Goal: Transaction & Acquisition: Purchase product/service

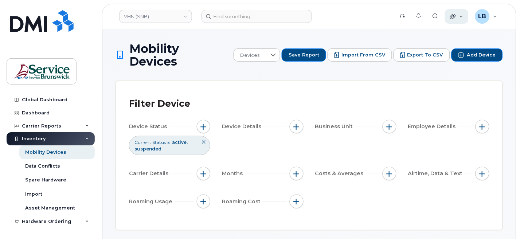
click at [461, 15] on div "Quicklinks" at bounding box center [457, 16] width 24 height 15
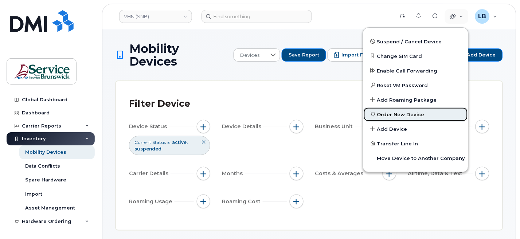
click at [408, 114] on span "Order New Device" at bounding box center [400, 114] width 47 height 7
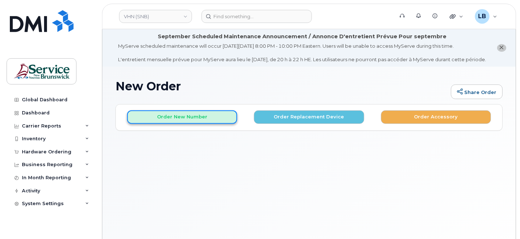
click at [182, 124] on button "Order New Number" at bounding box center [182, 116] width 110 height 13
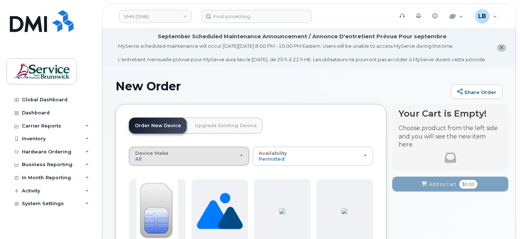
click at [223, 162] on div "Device Make All Aircard Android Cell Phone iPhone Tablet Unknown" at bounding box center [189, 156] width 108 height 11
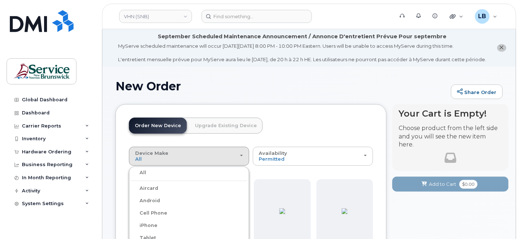
click at [161, 230] on div "iPhone" at bounding box center [189, 225] width 117 height 9
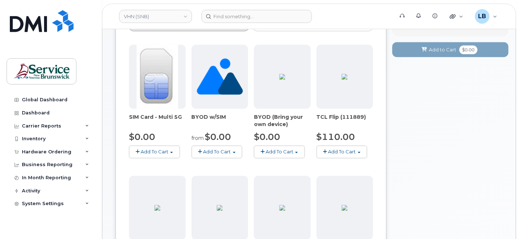
scroll to position [121, 0]
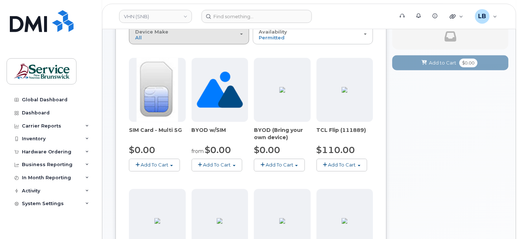
click at [164, 35] on span "Device Make" at bounding box center [151, 32] width 33 height 6
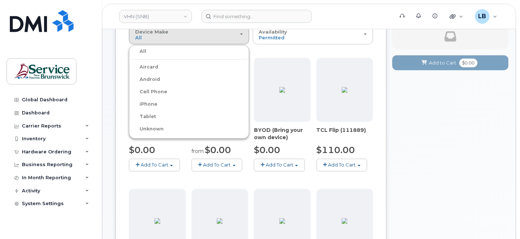
click at [146, 109] on label "iPhone" at bounding box center [144, 104] width 27 height 9
click at [0, 0] on input "iPhone" at bounding box center [0, 0] width 0 height 0
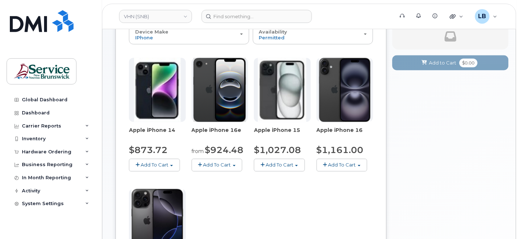
click at [235, 167] on span "button" at bounding box center [234, 165] width 3 height 1
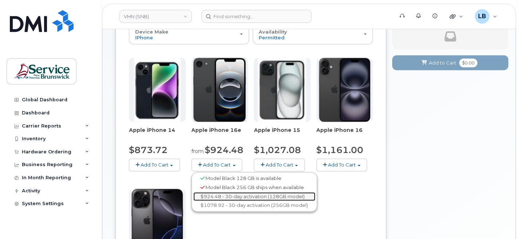
click at [231, 202] on link "$924.48 - 30-day activation (128GB model)" at bounding box center [255, 197] width 122 height 9
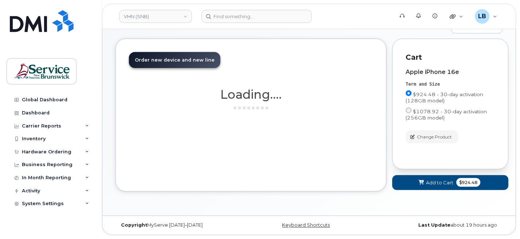
scroll to position [72, 0]
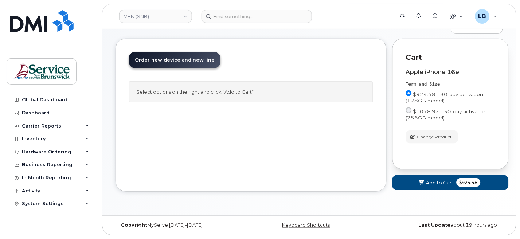
click at [463, 191] on div "Cart active suspended Carrier Device Additional cost to upgrading the device Se…" at bounding box center [451, 121] width 116 height 164
click at [463, 184] on span "$924.48" at bounding box center [469, 182] width 24 height 9
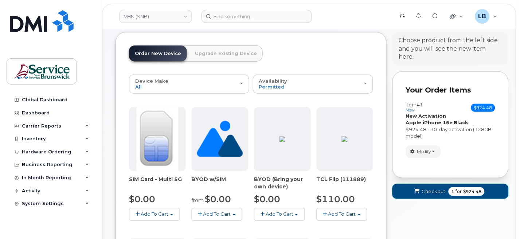
click at [452, 192] on span "1" at bounding box center [453, 192] width 3 height 7
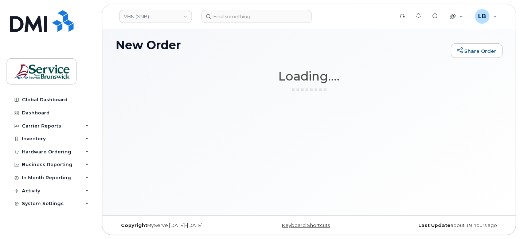
scroll to position [47, 0]
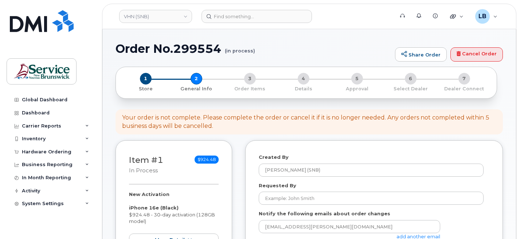
select select
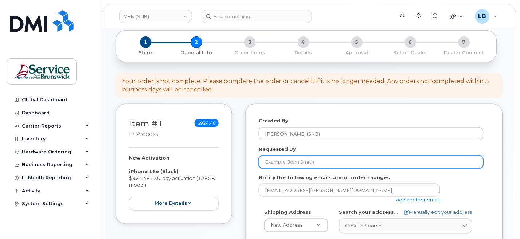
scroll to position [81, 0]
click at [303, 165] on input "Requested By" at bounding box center [371, 161] width 225 height 13
paste input "[PERSON_NAME]"
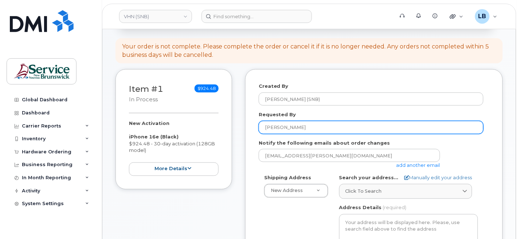
scroll to position [243, 0]
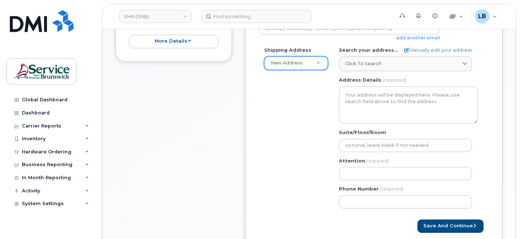
type input "[PERSON_NAME]"
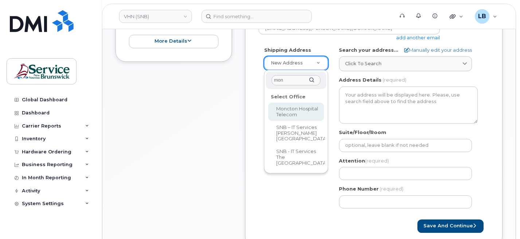
type input "mon"
select select
type textarea "135 Macbeath Ave Moncton New Brunswick E1C 6Z8"
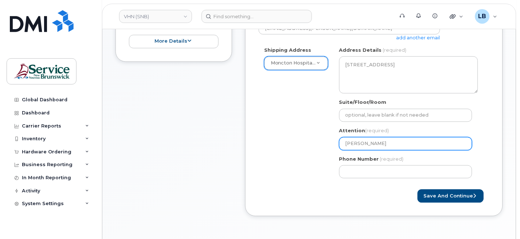
click at [421, 146] on input "Frederic Doiron" at bounding box center [405, 143] width 133 height 13
type input "Frederic Doiron"
click at [403, 143] on input "Frederic Doiron" at bounding box center [405, 143] width 133 height 13
select select
type input "Frederic Doiron -"
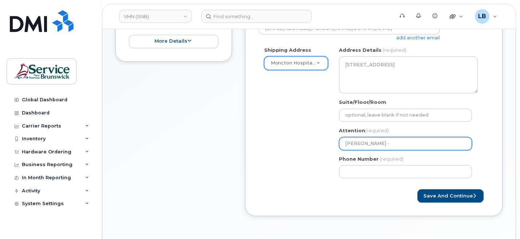
paste input "574430"
select select
type input "[PERSON_NAME] -574430"
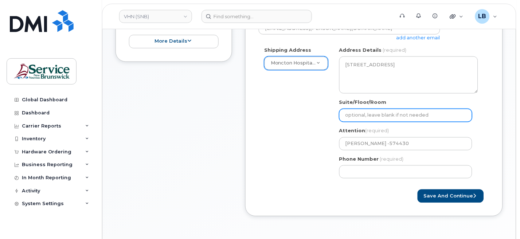
click at [390, 117] on input "Suite/Floor/Room" at bounding box center [405, 115] width 133 height 13
paste input "WO0000000481970"
select select
type input "WO0000000481970"
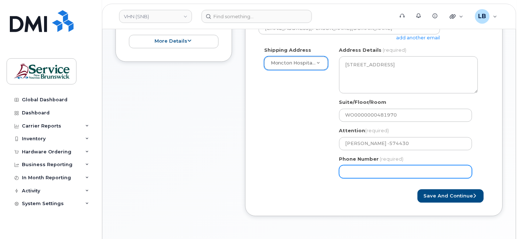
click at [371, 172] on input "Phone Number" at bounding box center [405, 172] width 133 height 13
select select
type input "506233396"
select select
type input "5062333965"
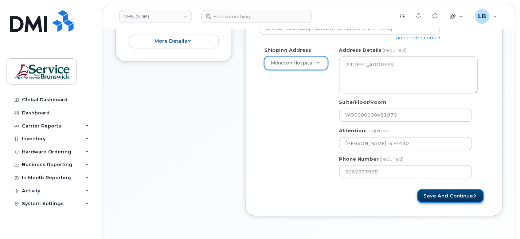
click at [464, 197] on button "Save and Continue" at bounding box center [451, 196] width 66 height 13
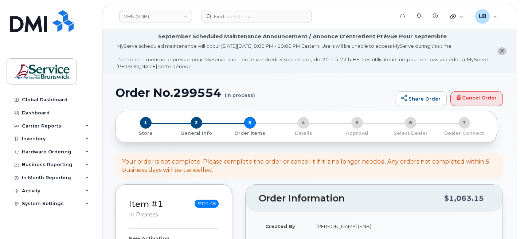
select select
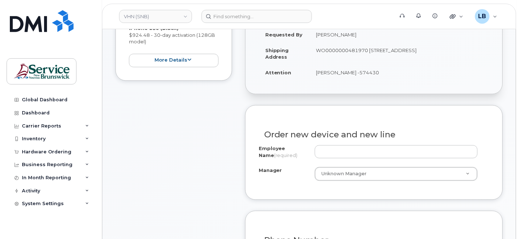
scroll to position [243, 0]
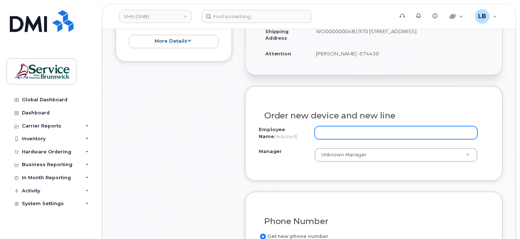
click at [358, 135] on input "Employee Name (required)" at bounding box center [396, 133] width 163 height 13
paste input "[PERSON_NAME]"
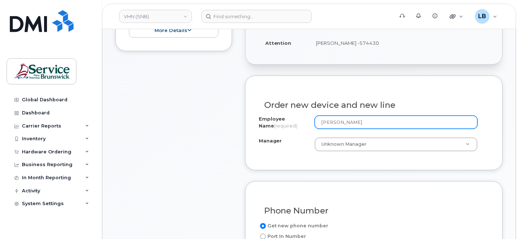
scroll to position [324, 0]
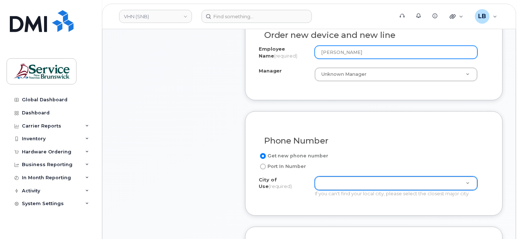
type input "[PERSON_NAME]"
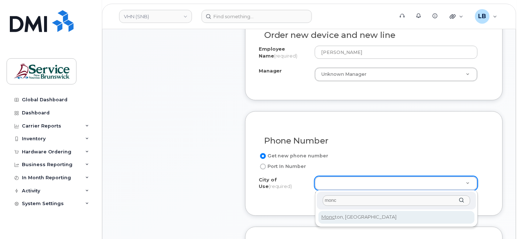
type input "monc"
type input "1817"
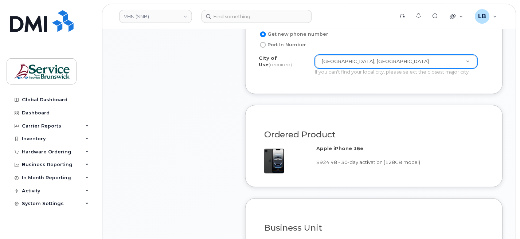
scroll to position [607, 0]
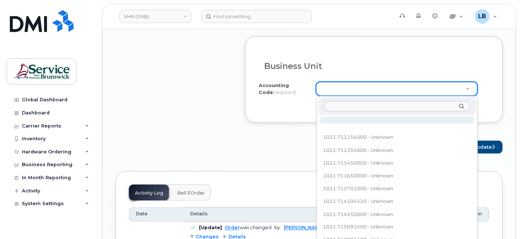
type input "1021.714602000"
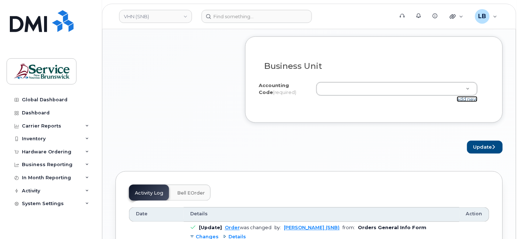
click at [463, 100] on link "add new" at bounding box center [467, 99] width 21 height 6
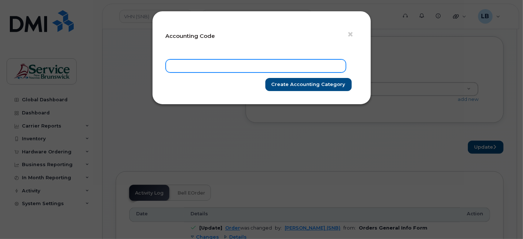
click at [269, 63] on input "text" at bounding box center [256, 65] width 180 height 13
paste input "1021.714602000"
type input "1021.714602000"
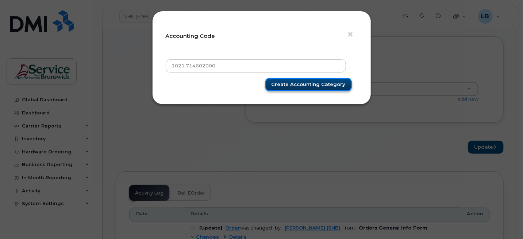
click at [294, 81] on input "Create Accounting category" at bounding box center [308, 84] width 86 height 13
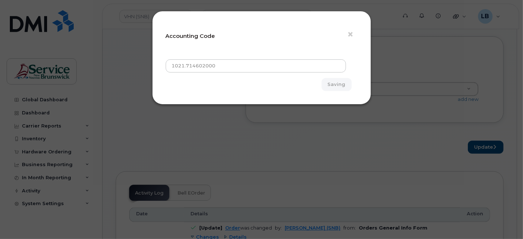
type input "Create Accounting category"
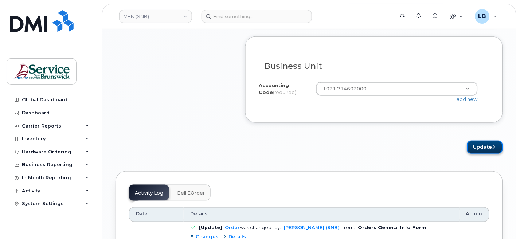
click at [486, 144] on button "Update" at bounding box center [485, 147] width 36 height 13
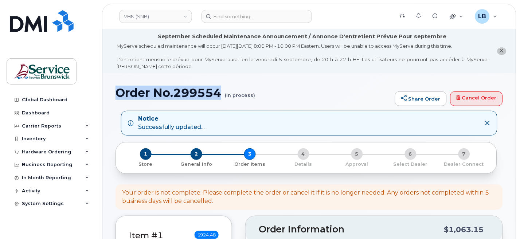
drag, startPoint x: 222, startPoint y: 93, endPoint x: 116, endPoint y: 91, distance: 106.1
click at [116, 91] on h1 "Order No.299554 (in process)" at bounding box center [254, 92] width 276 height 13
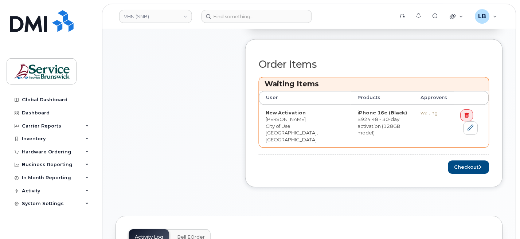
scroll to position [324, 0]
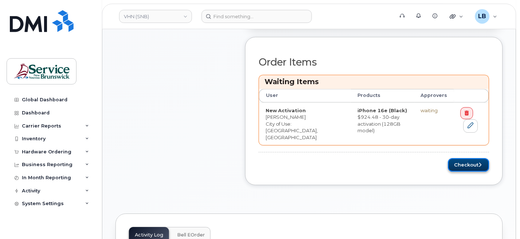
click at [471, 159] on button "Checkout" at bounding box center [469, 164] width 41 height 13
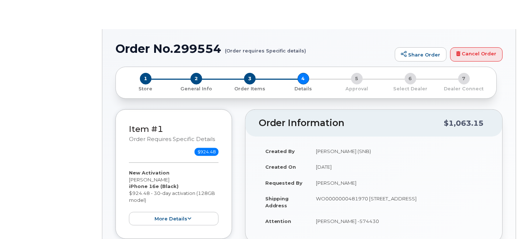
select select "GNB BYOD Smartphone Flex 30D"
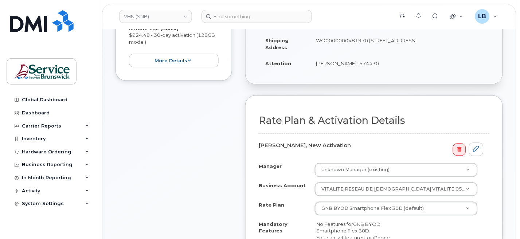
scroll to position [283, 0]
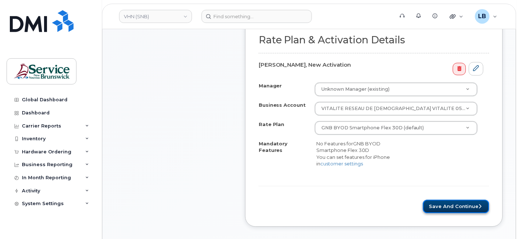
click at [461, 205] on button "Save and Continue" at bounding box center [456, 206] width 66 height 13
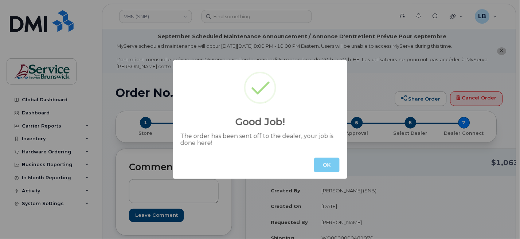
click at [323, 162] on button "OK" at bounding box center [327, 165] width 26 height 15
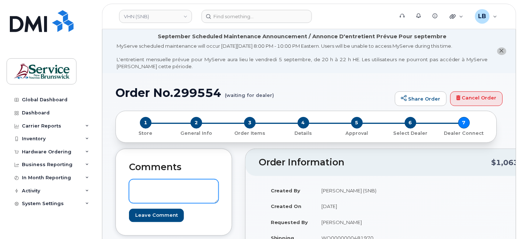
click at [190, 190] on textarea at bounding box center [174, 191] width 90 height 24
paste textarea "DWP Request ID: 574430"
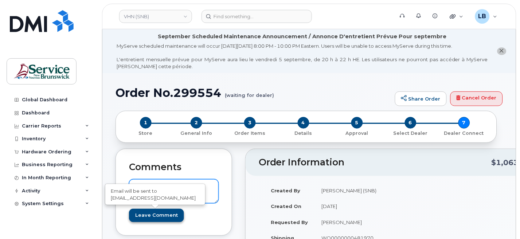
type textarea "DWP Request ID: 574430"
click at [159, 215] on input "Leave Comment" at bounding box center [156, 215] width 55 height 13
type input "Create Event"
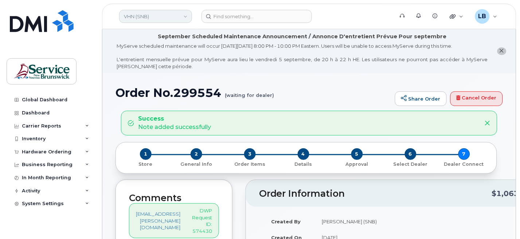
drag, startPoint x: 150, startPoint y: 14, endPoint x: 154, endPoint y: 19, distance: 7.2
click at [150, 14] on link "VHN (SNB)" at bounding box center [155, 16] width 73 height 13
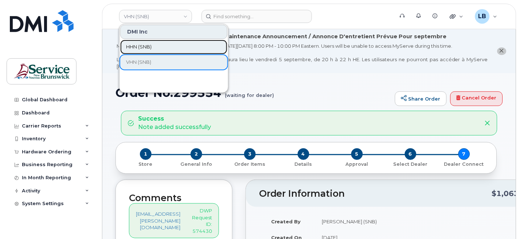
click at [155, 45] on link "HHN (SNB)" at bounding box center [173, 47] width 107 height 15
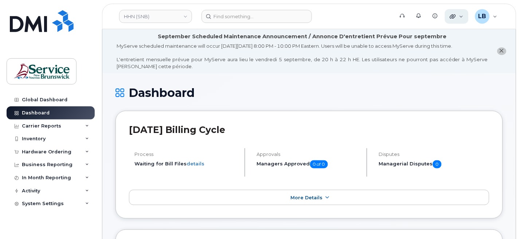
click at [456, 15] on icon at bounding box center [453, 16] width 6 height 6
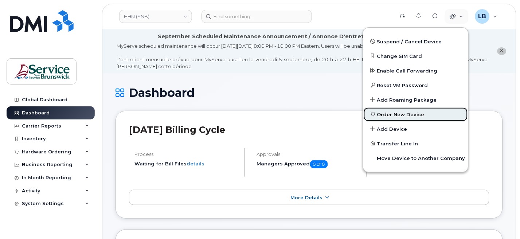
click at [407, 115] on span "Order New Device" at bounding box center [400, 114] width 47 height 7
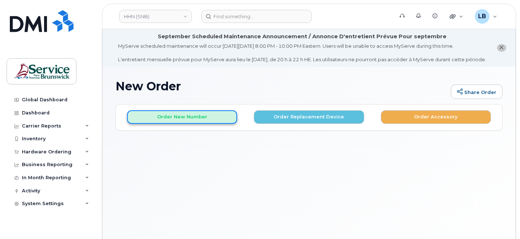
click at [191, 124] on button "Order New Number" at bounding box center [182, 116] width 110 height 13
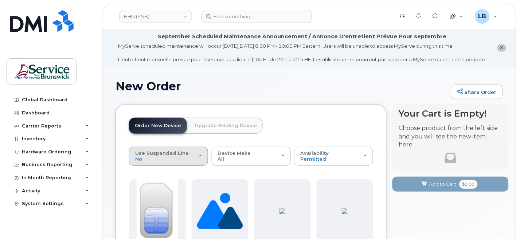
click at [180, 162] on div "Use Suspended Line No" at bounding box center [168, 156] width 67 height 11
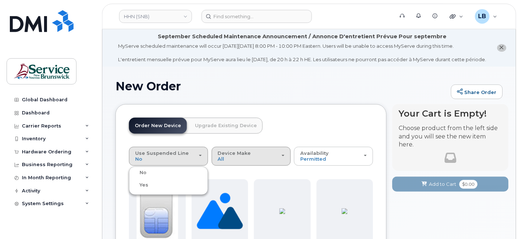
click at [234, 162] on div "Device Make All Aircard Android Cell Phone iPhone Tablet Unknown" at bounding box center [251, 156] width 67 height 11
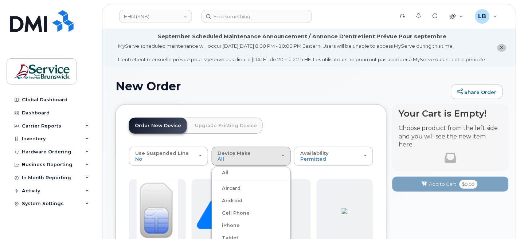
click at [238, 205] on label "Android" at bounding box center [228, 201] width 29 height 9
click at [0, 0] on input "Android" at bounding box center [0, 0] width 0 height 0
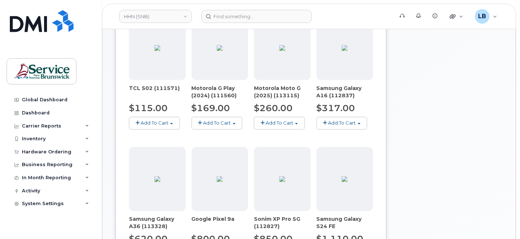
scroll to position [202, 0]
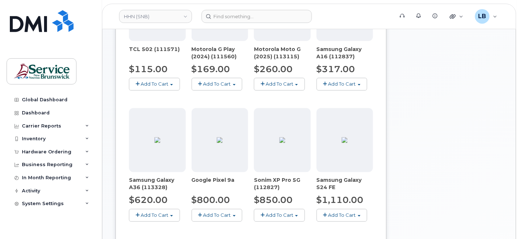
click at [170, 222] on button "Add To Cart" at bounding box center [154, 215] width 51 height 13
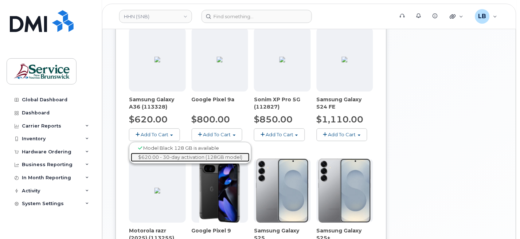
click at [175, 162] on link "$620.00 - 30-day activation (128GB model)" at bounding box center [190, 157] width 119 height 9
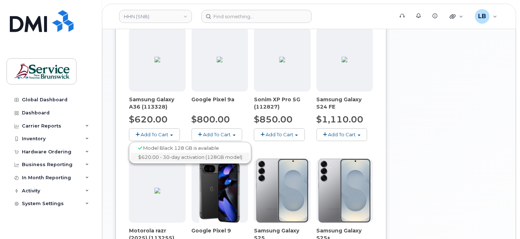
scroll to position [62, 0]
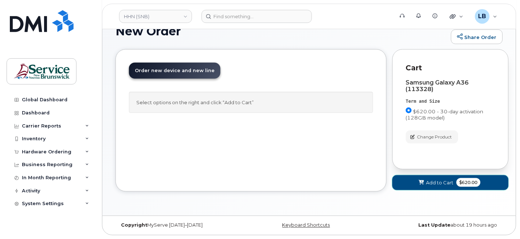
click at [457, 183] on span "$620.00" at bounding box center [469, 182] width 24 height 9
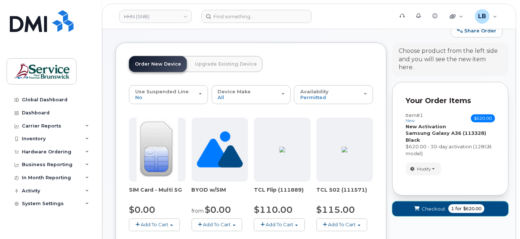
click at [459, 206] on span "for" at bounding box center [459, 209] width 9 height 7
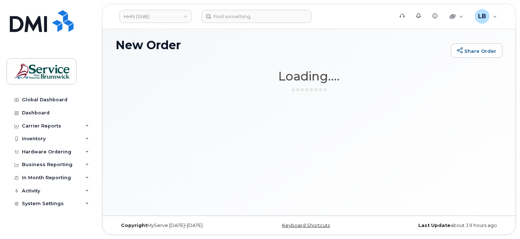
scroll to position [47, 0]
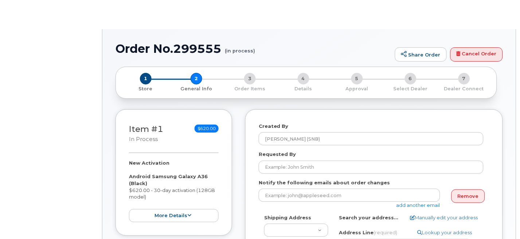
select select
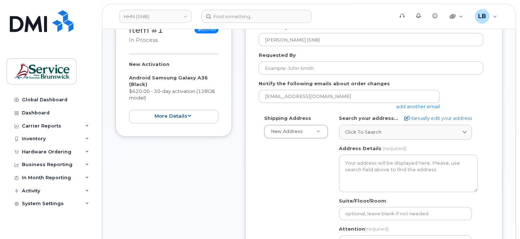
scroll to position [121, 0]
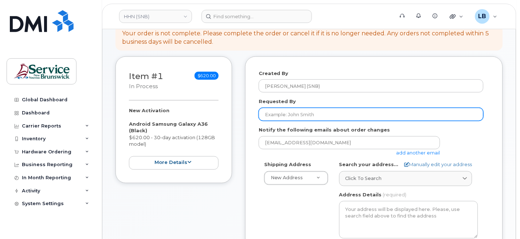
click at [336, 121] on input "Requested By" at bounding box center [371, 114] width 225 height 13
type input "Lianne Jordan"
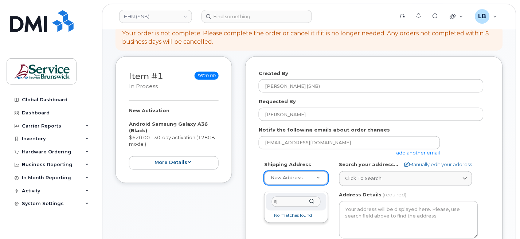
type input "s"
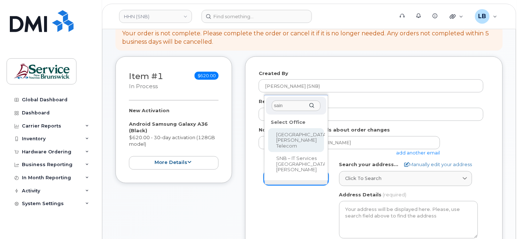
type input "sain"
select select
type textarea "400 University Avenue, Room 24.199 Saint John New Brunswick E2L 4L2"
type input "Matthew Humphrey"
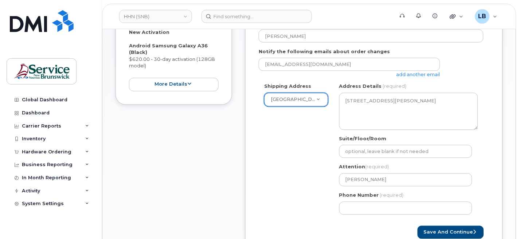
scroll to position [202, 0]
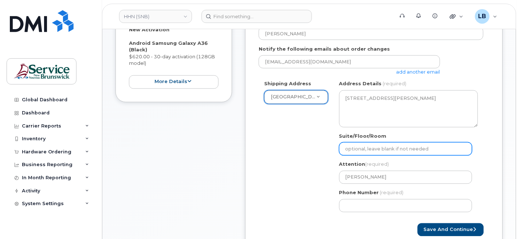
click at [384, 156] on input "Suite/Floor/Room" at bounding box center [405, 149] width 133 height 13
paste input "WO0000000482240"
select select
type input "WO0000000482240"
select select
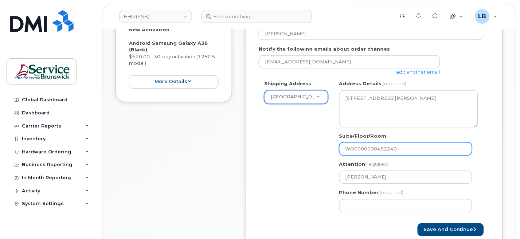
type input "WO0000000482240 -"
select select
type input "WO0000000482240 - S"
select select
type input "WO0000000482240 - Sh"
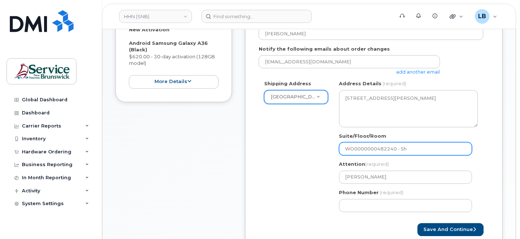
select select
type input "WO0000000482240 - Sha"
select select
type input "WO0000000482240 - Shar"
select select
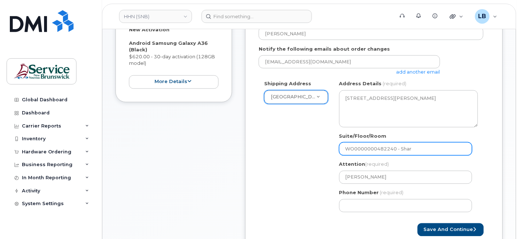
type input "WO0000000482240 - Share"
select select
type input "WO0000000482240 - Shared"
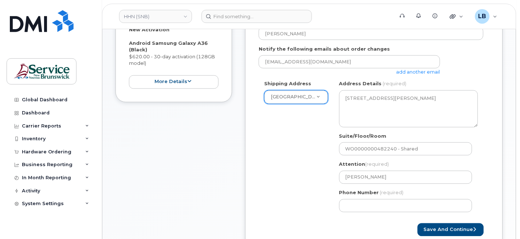
click at [408, 177] on div "Attention (required) Matthew Humphrey" at bounding box center [408, 172] width 139 height 23
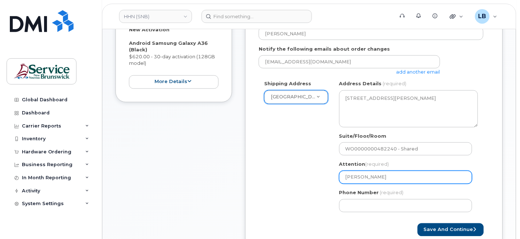
click at [411, 183] on input "Matthew Humphrey" at bounding box center [405, 177] width 133 height 13
type input "Matthew Humphrey"
paste input "574958"
select select
type input "[PERSON_NAME] 574958"
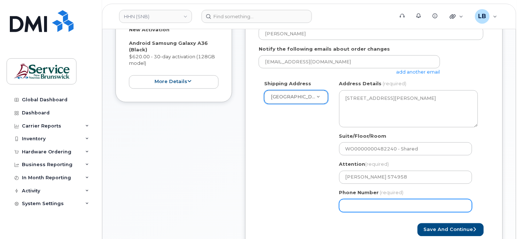
click at [368, 211] on input "Phone Number" at bounding box center [405, 205] width 133 height 13
select select
type input "506233396"
select select
type input "5062333965"
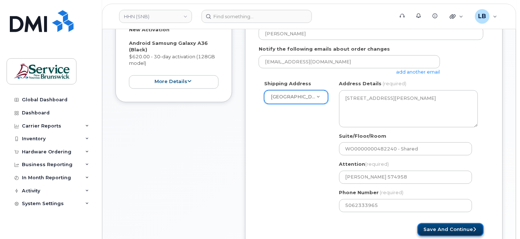
click at [449, 233] on button "Save and Continue" at bounding box center [451, 230] width 66 height 13
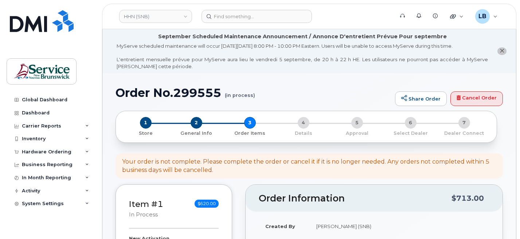
select select
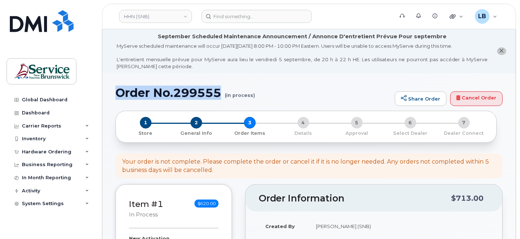
drag, startPoint x: 222, startPoint y: 93, endPoint x: 112, endPoint y: 89, distance: 110.2
copy h1 "Order No.299555"
click at [149, 122] on span "1" at bounding box center [146, 123] width 12 height 12
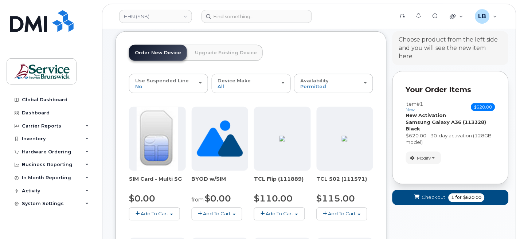
scroll to position [81, 0]
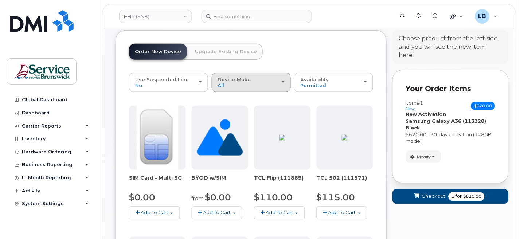
click at [227, 87] on div "Device Make All Aircard Android Cell Phone iPhone Tablet Unknown" at bounding box center [251, 82] width 67 height 11
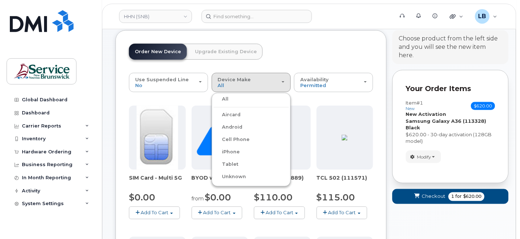
click at [238, 127] on label "Android" at bounding box center [228, 127] width 29 height 9
click at [0, 0] on input "Android" at bounding box center [0, 0] width 0 height 0
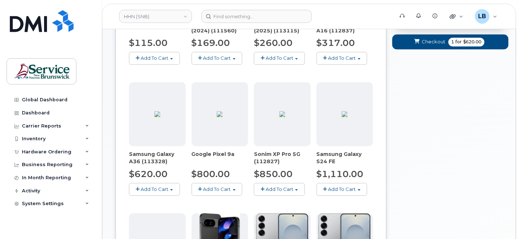
scroll to position [242, 0]
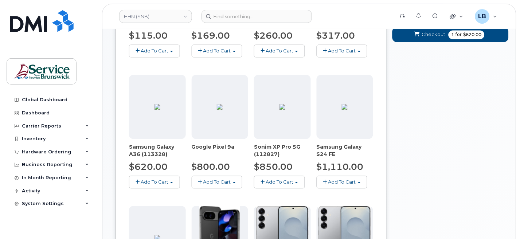
click at [175, 180] on button "Add To Cart" at bounding box center [154, 182] width 51 height 13
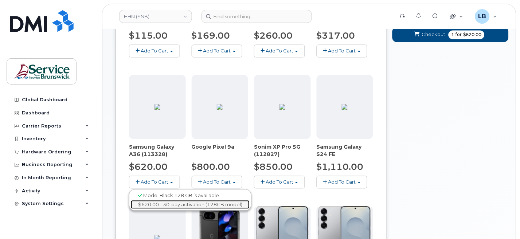
click at [180, 205] on link "$620.00 - 30-day activation (128GB model)" at bounding box center [190, 205] width 119 height 9
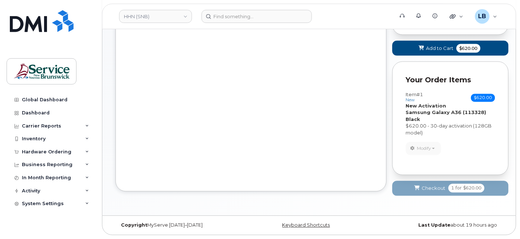
scroll to position [197, 0]
click at [442, 49] on span "Add to Cart" at bounding box center [440, 48] width 27 height 7
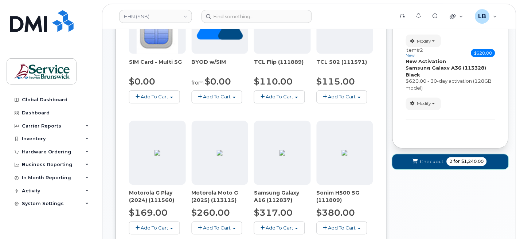
click at [448, 158] on span "2 for $1,240.00" at bounding box center [467, 162] width 40 height 9
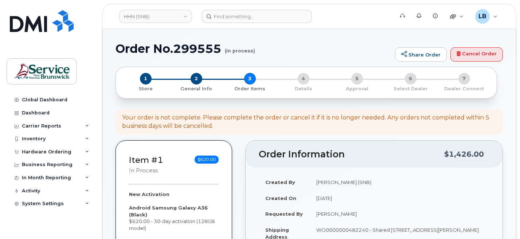
select select
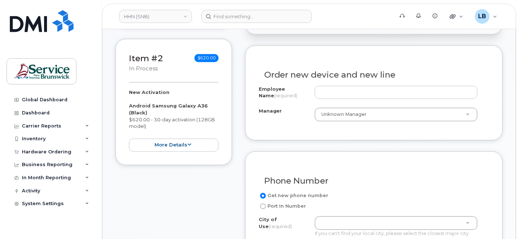
scroll to position [283, 0]
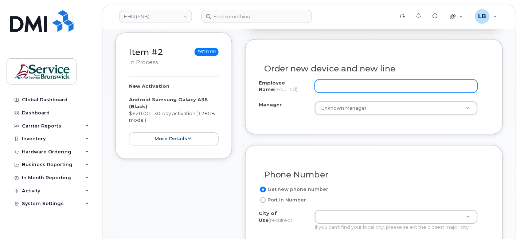
click at [334, 93] on input "Employee Name (required)" at bounding box center [396, 85] width 163 height 13
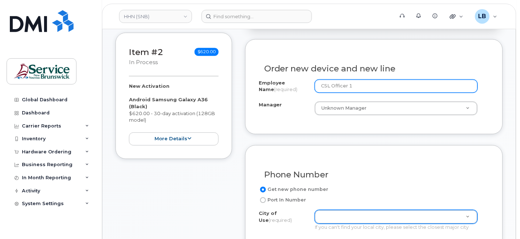
type input "CSL Officer 1"
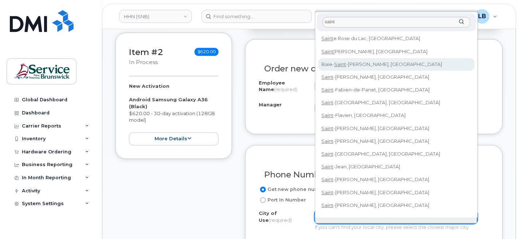
type input "saint"
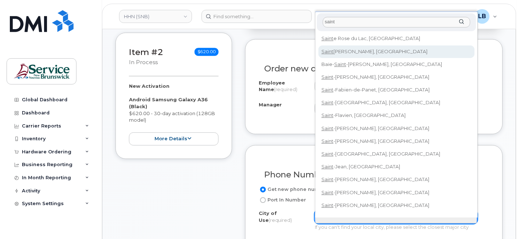
type input "2008"
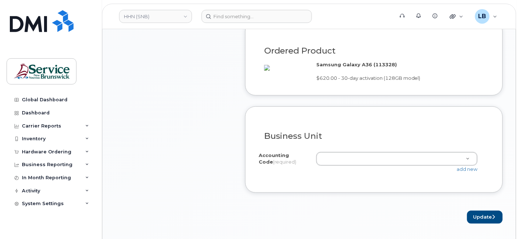
scroll to position [527, 0]
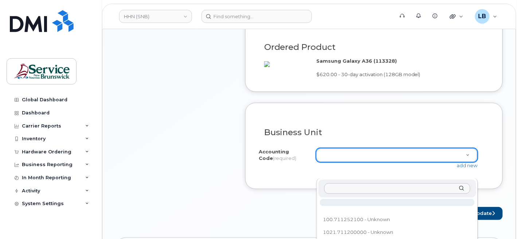
type input "8291.711600000"
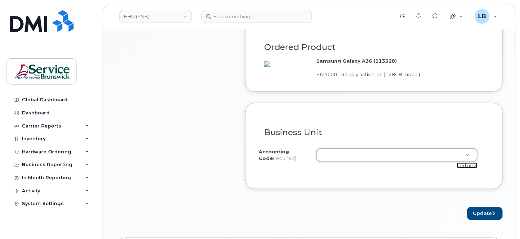
click at [473, 168] on link "add new" at bounding box center [467, 166] width 21 height 6
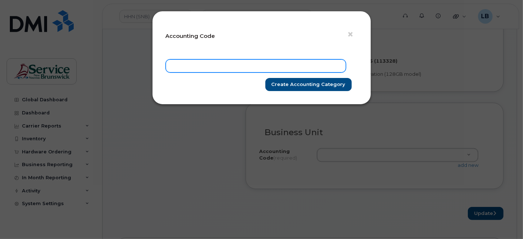
click at [242, 60] on input "text" at bounding box center [256, 65] width 180 height 13
paste input "8291.711600000"
type input "8291.711600000"
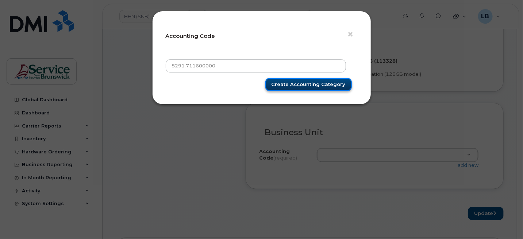
click at [290, 81] on input "Create Accounting category" at bounding box center [308, 84] width 86 height 13
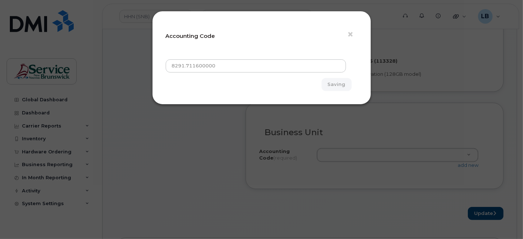
type input "Create Accounting category"
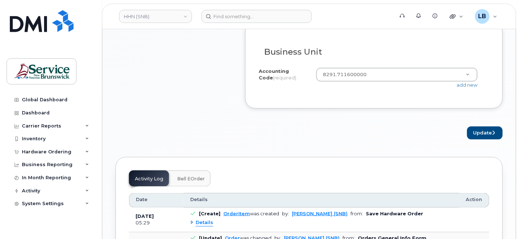
scroll to position [607, 0]
click at [490, 140] on button "Update" at bounding box center [485, 132] width 36 height 13
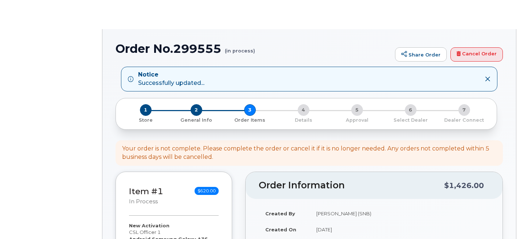
select select
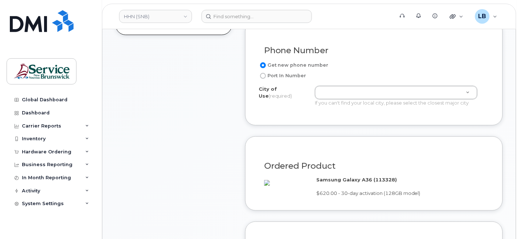
scroll to position [607, 0]
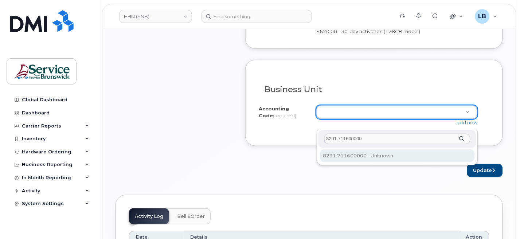
type input "8291.711600000"
select select "8291.711600000"
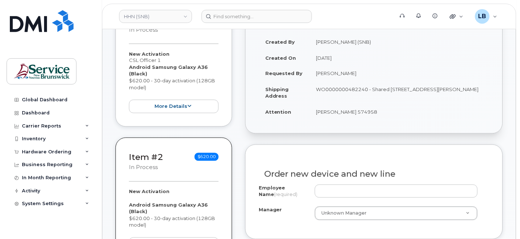
scroll to position [283, 0]
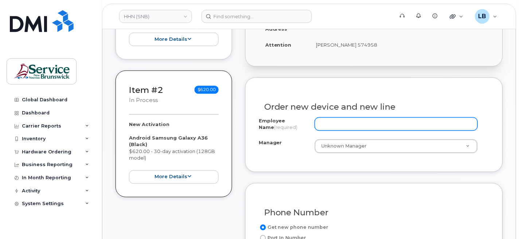
click at [359, 125] on input "Employee Name (required)" at bounding box center [396, 123] width 163 height 13
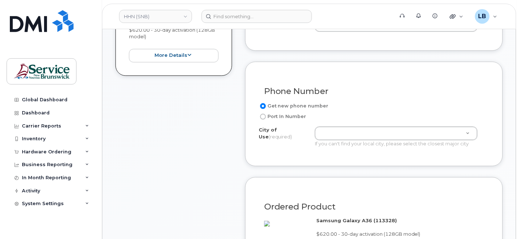
scroll to position [405, 0]
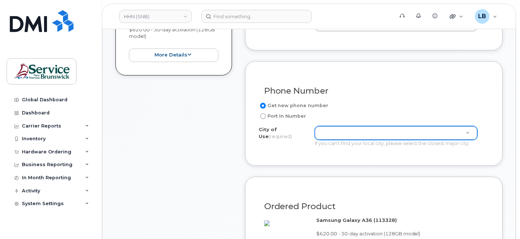
type input "CSL Officer 2"
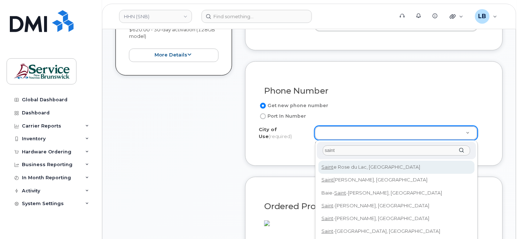
type input "saint"
type input "2008"
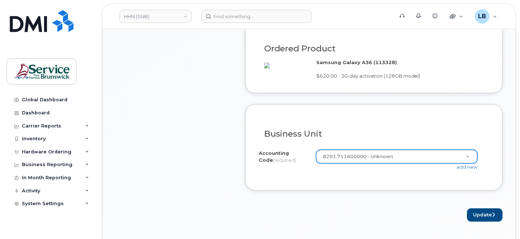
scroll to position [567, 0]
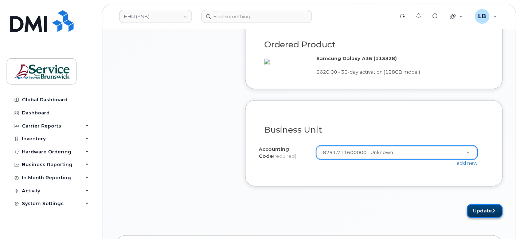
click at [490, 218] on button "Update" at bounding box center [485, 211] width 36 height 13
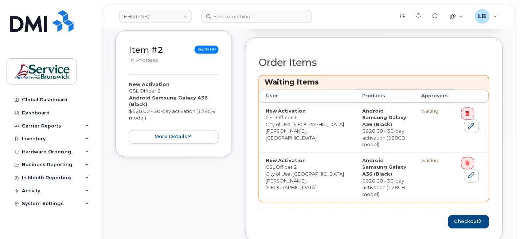
scroll to position [324, 0]
click at [473, 215] on button "Checkout" at bounding box center [469, 221] width 41 height 13
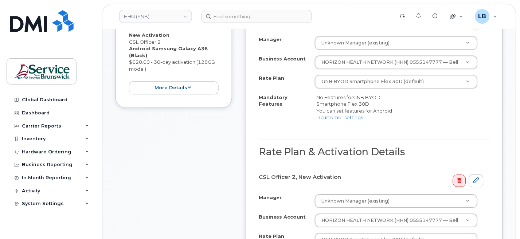
scroll to position [449, 0]
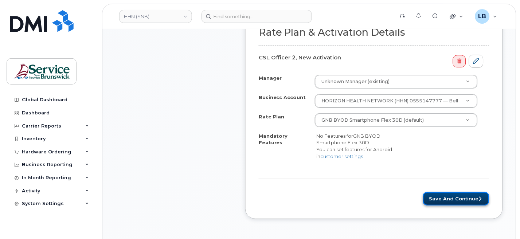
click at [467, 199] on button "Save and Continue" at bounding box center [456, 198] width 66 height 13
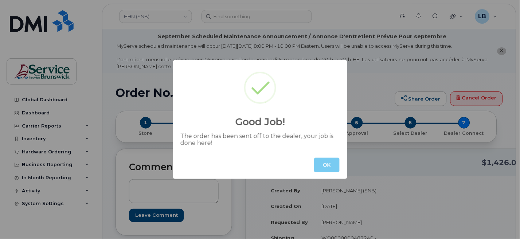
click at [330, 162] on button "OK" at bounding box center [327, 165] width 26 height 15
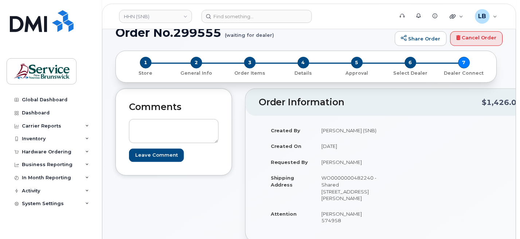
scroll to position [162, 0]
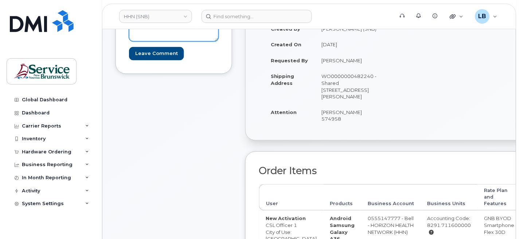
click at [193, 34] on textarea at bounding box center [174, 30] width 90 height 24
paste textarea "DWP Request ID: 574958"
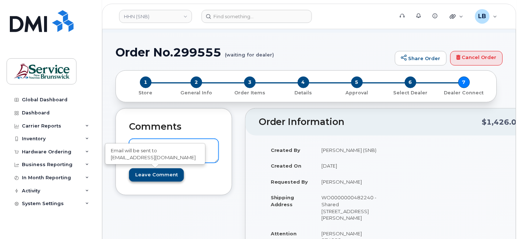
type textarea "DWP Request ID: 574958"
drag, startPoint x: 174, startPoint y: 173, endPoint x: 179, endPoint y: 159, distance: 15.0
click at [175, 173] on input "Leave Comment" at bounding box center [156, 174] width 55 height 13
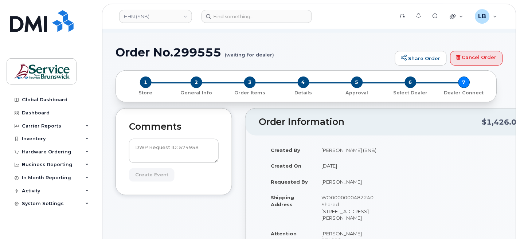
type input "Create Event"
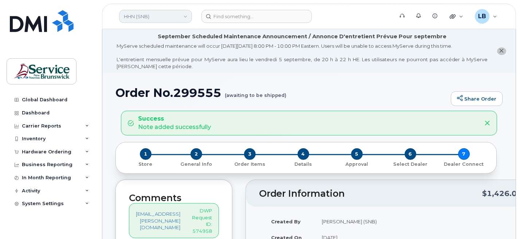
click at [181, 18] on link "HHN (SNB)" at bounding box center [155, 16] width 73 height 13
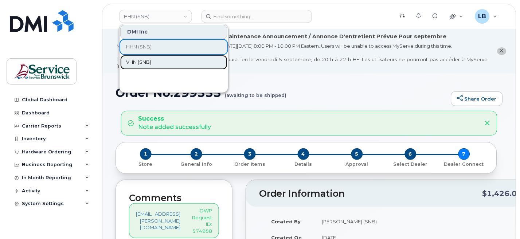
click at [165, 58] on link "VHN (SNB)" at bounding box center [173, 62] width 107 height 15
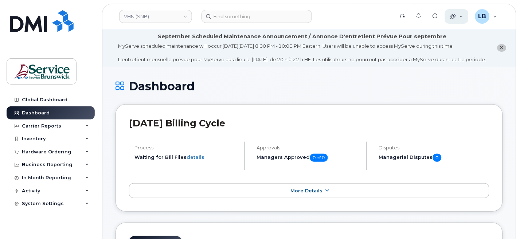
click at [461, 14] on div "Quicklinks" at bounding box center [457, 16] width 24 height 15
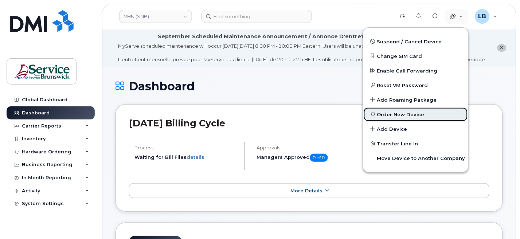
click at [416, 110] on link "Order New Device" at bounding box center [416, 114] width 105 height 15
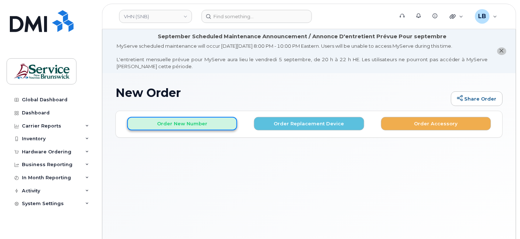
click at [186, 127] on button "Order New Number" at bounding box center [182, 123] width 110 height 13
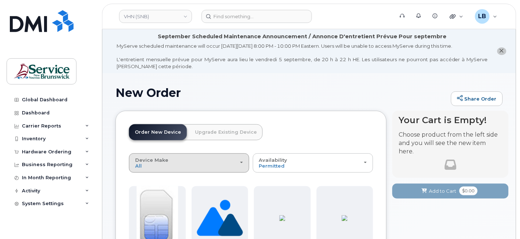
click at [209, 164] on div "Device Make All Aircard Android Cell Phone iPhone Tablet Unknown" at bounding box center [189, 163] width 108 height 11
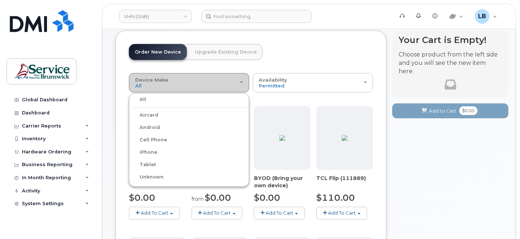
scroll to position [81, 0]
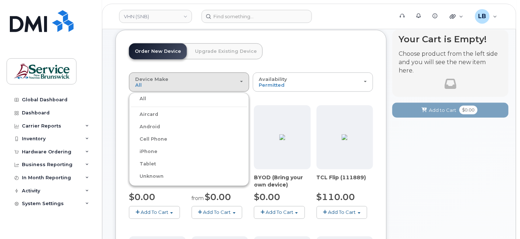
click at [154, 150] on label "iPhone" at bounding box center [144, 151] width 27 height 9
click at [0, 0] on input "iPhone" at bounding box center [0, 0] width 0 height 0
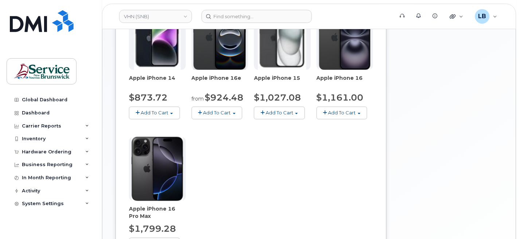
scroll to position [202, 0]
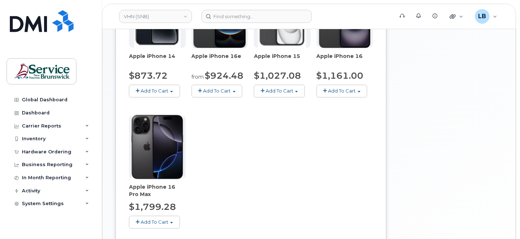
click at [238, 90] on button "Add To Cart" at bounding box center [217, 91] width 51 height 13
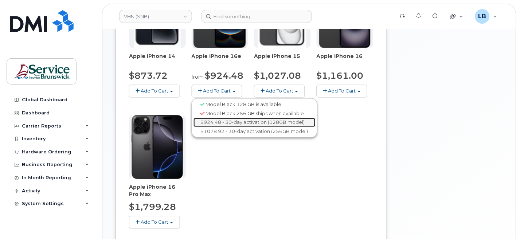
click at [234, 121] on link "$924.48 - 30-day activation (128GB model)" at bounding box center [255, 122] width 122 height 9
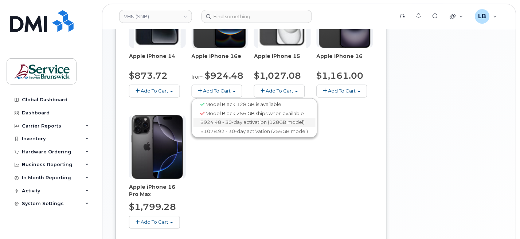
scroll to position [72, 0]
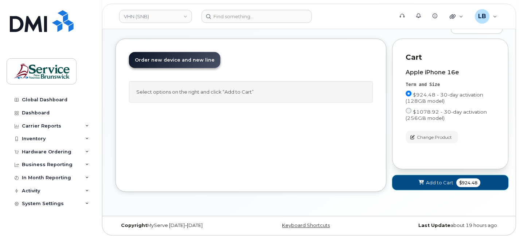
click at [448, 183] on span "Add to Cart" at bounding box center [440, 182] width 27 height 7
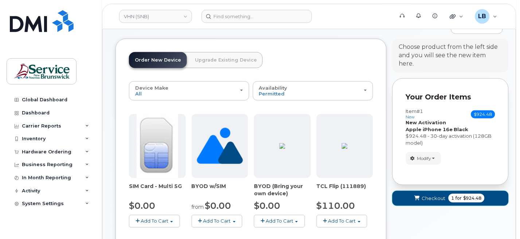
click at [432, 195] on span "Checkout" at bounding box center [434, 198] width 24 height 7
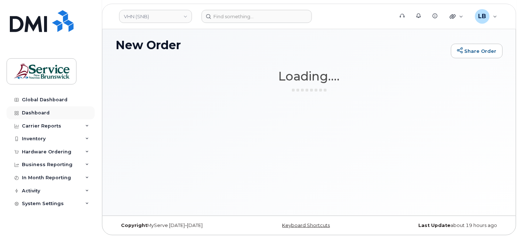
scroll to position [47, 0]
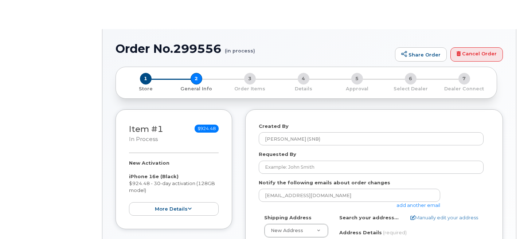
select select
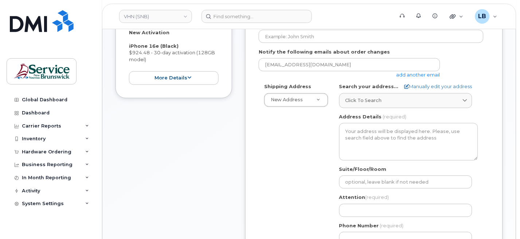
scroll to position [202, 0]
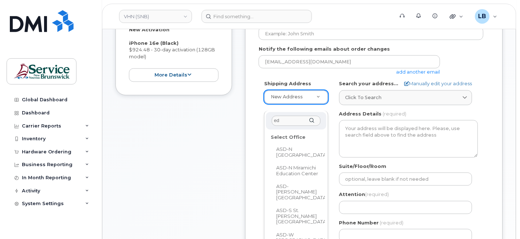
click at [296, 122] on input "ed" at bounding box center [296, 121] width 49 height 11
type input "e"
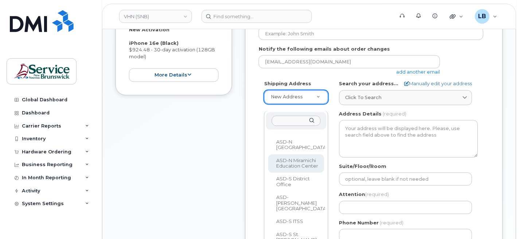
scroll to position [121, 0]
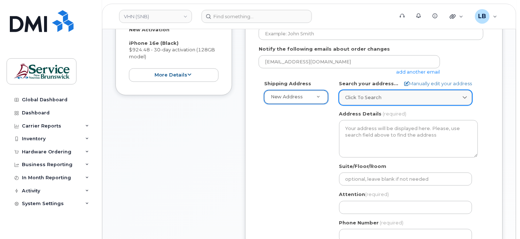
click at [382, 101] on div "Click to search" at bounding box center [406, 97] width 121 height 7
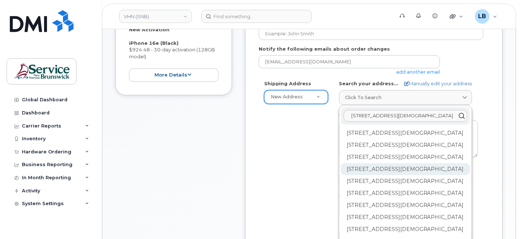
type input "15 rue de l'eglise"
click at [408, 188] on div "15 Rue De l'Église Edmundston NB E3V 1J3" at bounding box center [405, 194] width 129 height 12
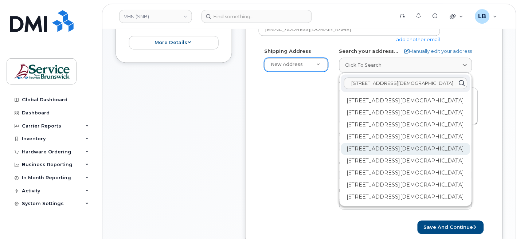
scroll to position [283, 0]
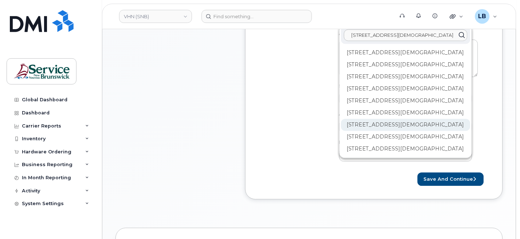
click at [393, 143] on div "202-15 Rue De l'Église Edmundston NB E3V 1J3" at bounding box center [405, 149] width 129 height 12
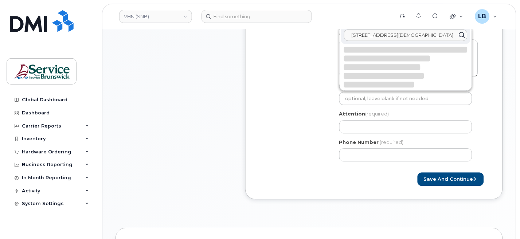
scroll to position [0, 0]
select select
type textarea "202-15 Rue De l'Église EDMUNDSTON NB E3V 1J3 CANADA"
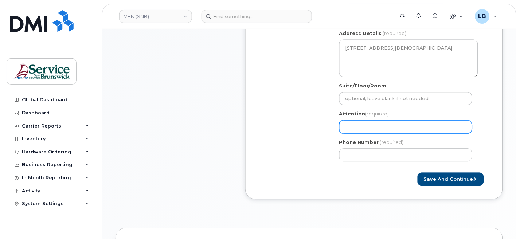
scroll to position [243, 0]
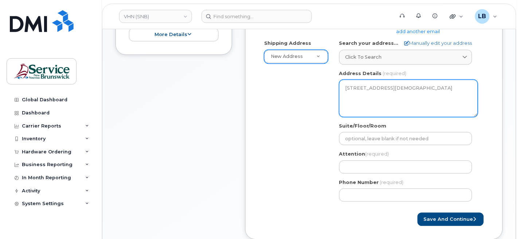
click at [383, 111] on textarea "202-15 Rue De l'Église EDMUNDSTON NB E3V 1J3 CANADA" at bounding box center [408, 98] width 139 height 37
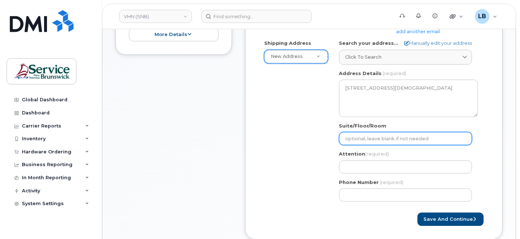
click at [387, 145] on input "Suite/Floor/Room" at bounding box center [405, 138] width 133 height 13
paste input "WO0000000482806"
select select
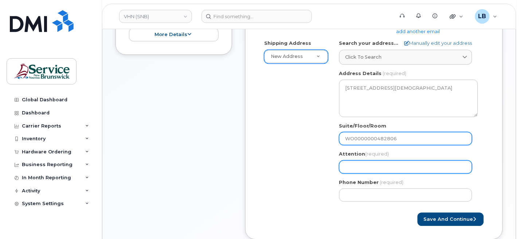
type input "WO0000000482806"
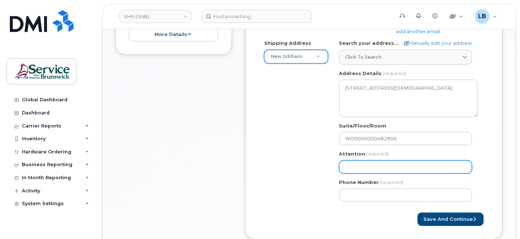
click at [376, 173] on input "Attention (required)" at bounding box center [405, 167] width 133 height 13
select select
type input "D"
select select
type input "Da"
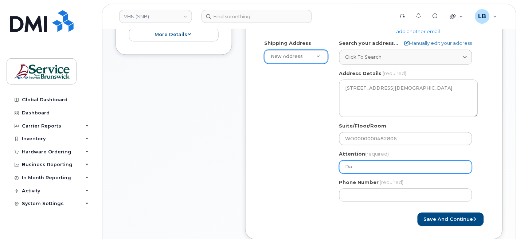
select select
type input "Dan"
select select
type input "Dani"
select select
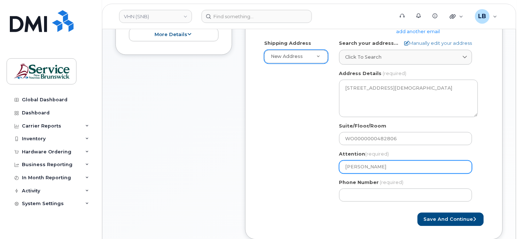
type input "Danie"
select select
type input "Daniel L"
select select
type input "Daniel Le"
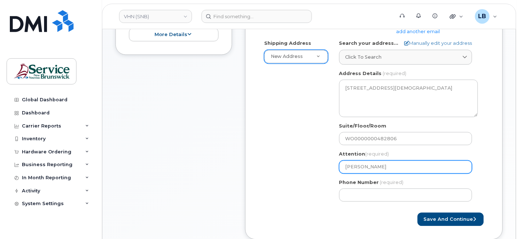
select select
type input "Daniel Lev"
select select
type input "Daniel Leve"
select select
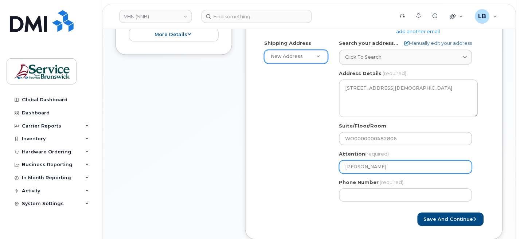
type input "Daniel Leves"
select select
type input "Daniel Levesq"
select select
type input "Daniel Levesqu"
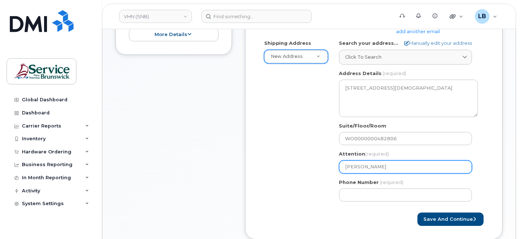
select select
type input "Daniel Levesque"
select select
type input "Daniel Levesque -"
select select
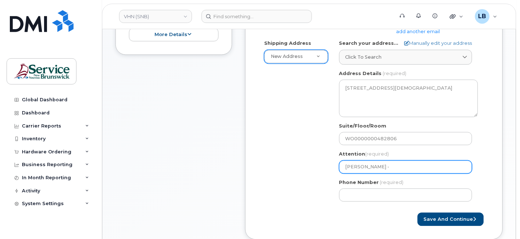
type input "Daniel Levesque - 5"
select select
type input "Daniel Levesque - 57"
select select
type input "Daniel Levesque - 575"
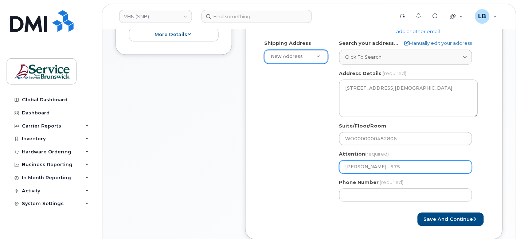
select select
type input "Daniel Levesque - 5757"
select select
type input "Daniel Levesque - 57571"
select select
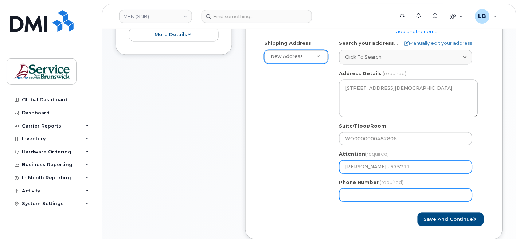
type input "Daniel Levesque - 575711"
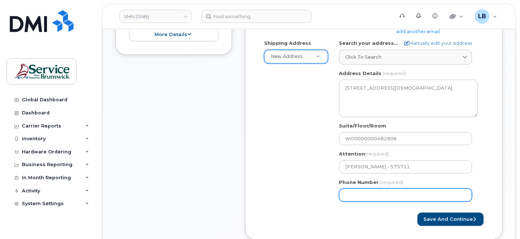
click at [361, 201] on input "Phone Number" at bounding box center [405, 195] width 133 height 13
type input "506233396"
select select
type input "5062333965"
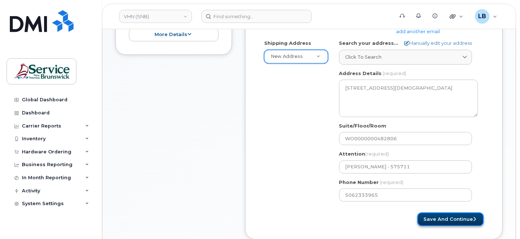
click at [463, 226] on button "Save and Continue" at bounding box center [451, 219] width 66 height 13
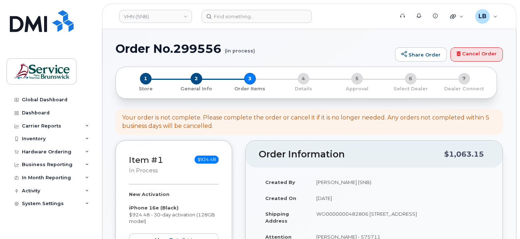
select select
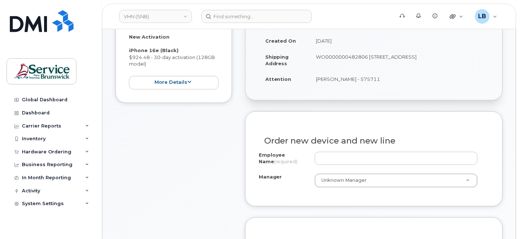
scroll to position [243, 0]
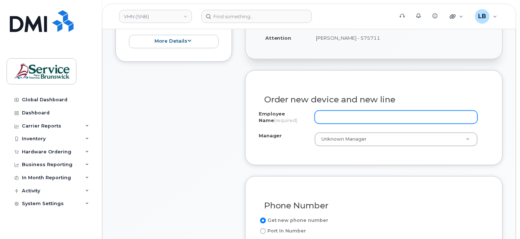
click at [372, 114] on input "Employee Name (required)" at bounding box center [396, 117] width 163 height 13
paste input "[PERSON_NAME]"
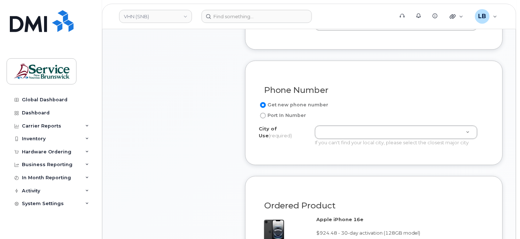
scroll to position [365, 0]
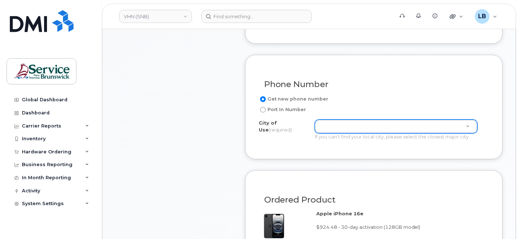
type input "[PERSON_NAME]"
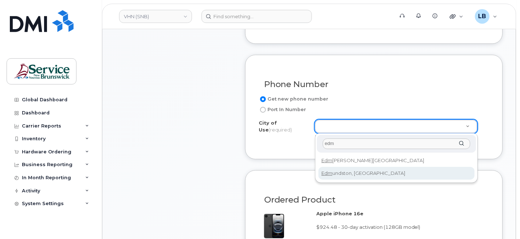
type input "edm"
type input "1548"
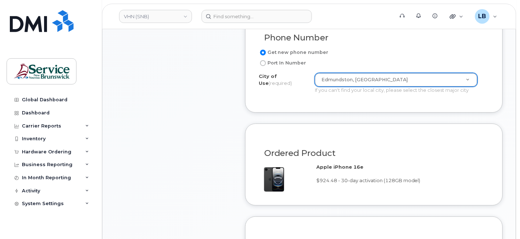
scroll to position [486, 0]
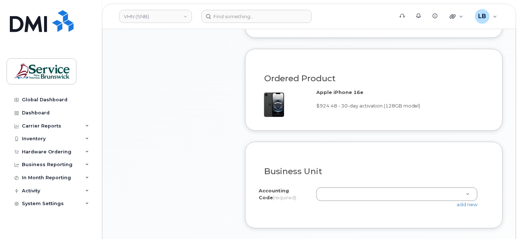
paste input "5401.715407600"
type input "5401.715407600"
click at [467, 206] on link "add new" at bounding box center [467, 205] width 21 height 6
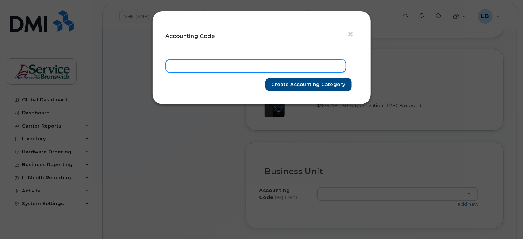
click at [250, 61] on input "text" at bounding box center [256, 65] width 180 height 13
paste input "5401.715407600"
type input "5401.715407600"
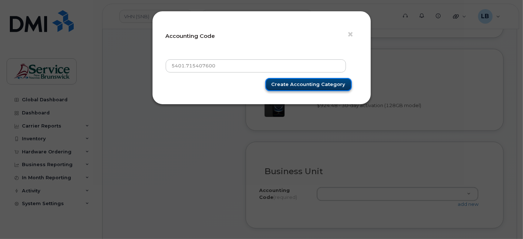
click at [303, 82] on input "Create Accounting category" at bounding box center [308, 84] width 86 height 13
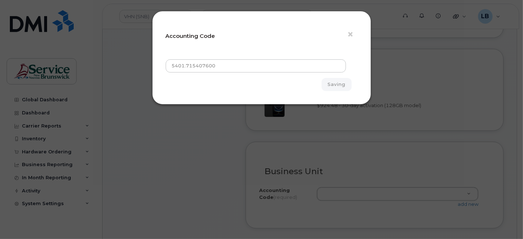
type input "Create Accounting category"
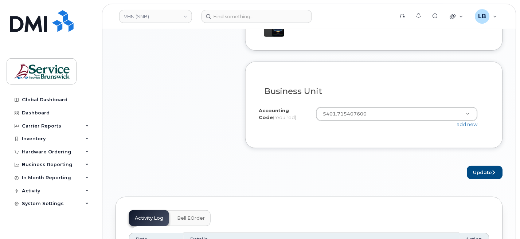
scroll to position [567, 0]
click at [488, 175] on button "Update" at bounding box center [485, 171] width 36 height 13
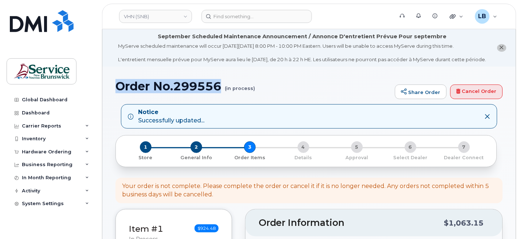
drag, startPoint x: 221, startPoint y: 92, endPoint x: 119, endPoint y: 92, distance: 102.1
click at [119, 92] on h1 "Order No.299556 (in process)" at bounding box center [254, 86] width 276 height 13
copy h1 "Order No.299556"
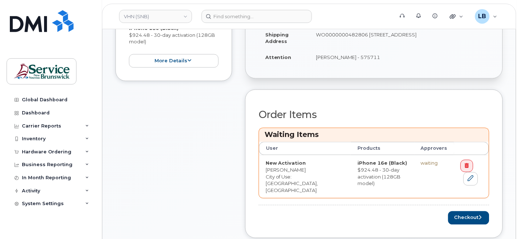
scroll to position [324, 0]
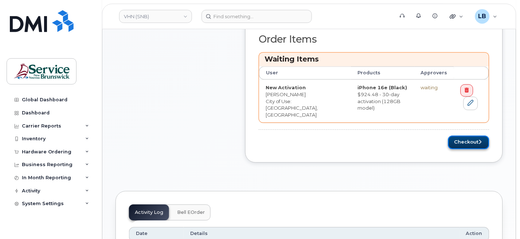
click at [467, 143] on button "Checkout" at bounding box center [469, 142] width 41 height 13
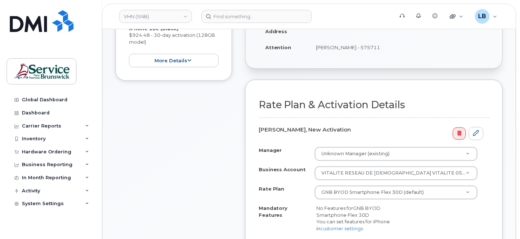
scroll to position [283, 0]
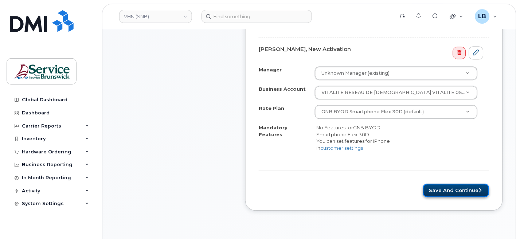
click at [458, 191] on button "Save and Continue" at bounding box center [456, 190] width 66 height 13
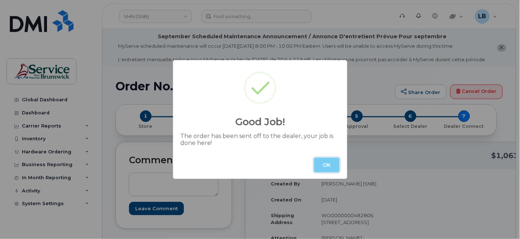
click at [331, 163] on button "OK" at bounding box center [327, 165] width 26 height 15
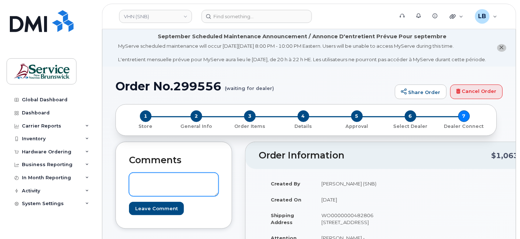
drag, startPoint x: 175, startPoint y: 186, endPoint x: 174, endPoint y: 173, distance: 12.4
click at [175, 186] on textarea at bounding box center [174, 185] width 90 height 24
paste textarea "DWP Request ID: 575711"
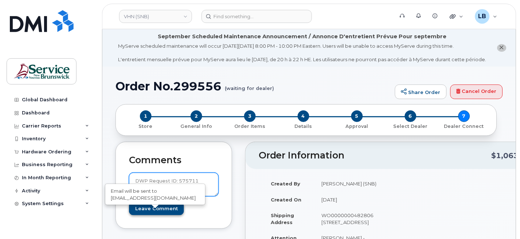
type textarea "DWP Request ID: 575711"
drag, startPoint x: 175, startPoint y: 218, endPoint x: 345, endPoint y: 239, distance: 170.8
click at [177, 216] on input "Leave Comment" at bounding box center [156, 208] width 55 height 13
type input "Create Event"
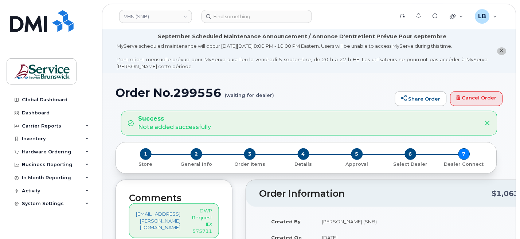
drag, startPoint x: 458, startPoint y: 16, endPoint x: 471, endPoint y: 54, distance: 40.1
click at [456, 16] on icon at bounding box center [453, 16] width 6 height 6
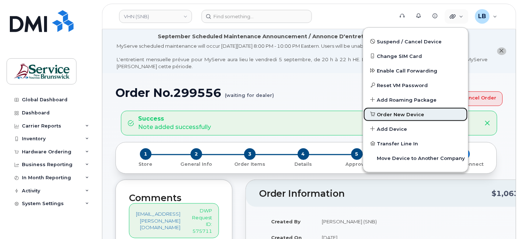
click at [422, 114] on span "Order New Device" at bounding box center [400, 114] width 47 height 7
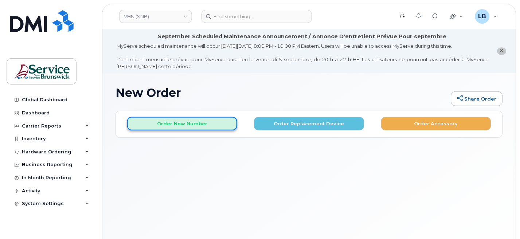
click at [197, 126] on button "Order New Number" at bounding box center [182, 123] width 110 height 13
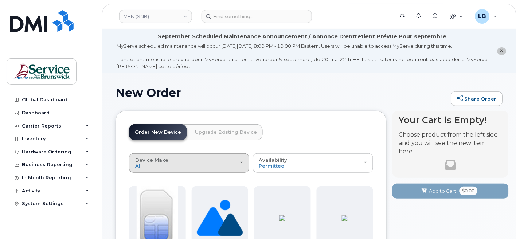
click at [213, 163] on div "Device Make All Aircard Android Cell Phone iPhone Tablet Unknown" at bounding box center [189, 163] width 108 height 11
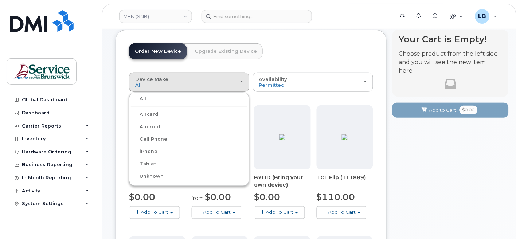
click at [150, 152] on label "iPhone" at bounding box center [144, 151] width 27 height 9
click at [0, 0] on input "iPhone" at bounding box center [0, 0] width 0 height 0
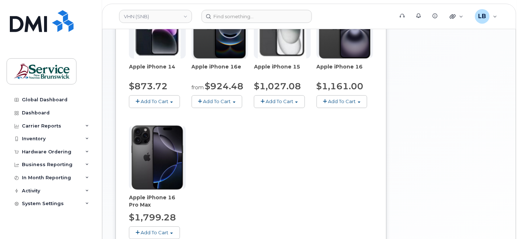
scroll to position [202, 0]
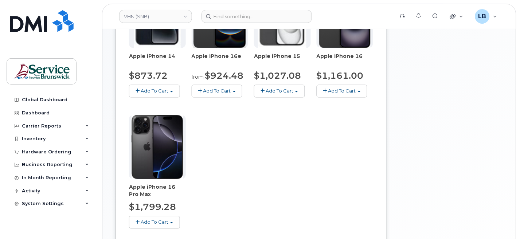
click at [235, 89] on button "Add To Cart" at bounding box center [217, 91] width 51 height 13
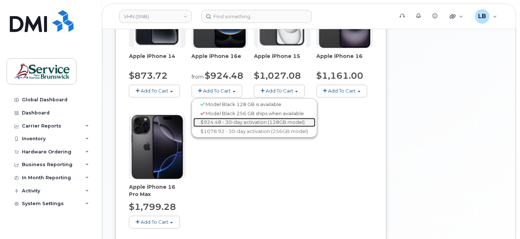
click at [238, 119] on link "$924.48 - 30-day activation (128GB model)" at bounding box center [255, 122] width 122 height 9
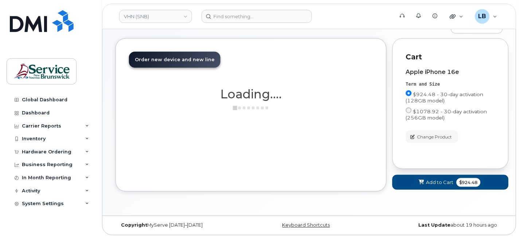
scroll to position [72, 0]
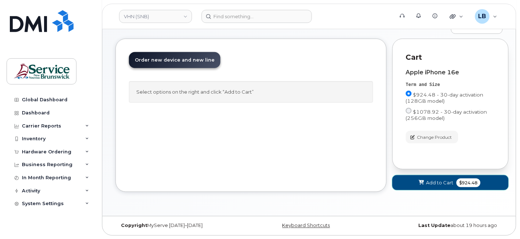
click at [459, 182] on span "$924.48" at bounding box center [469, 183] width 24 height 9
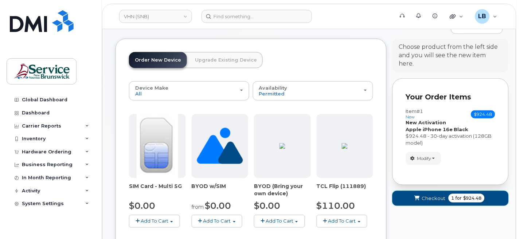
click at [470, 194] on span "1 for $924.48" at bounding box center [467, 198] width 36 height 9
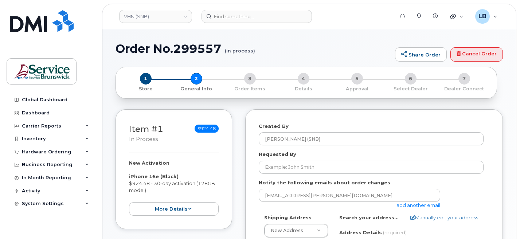
select select
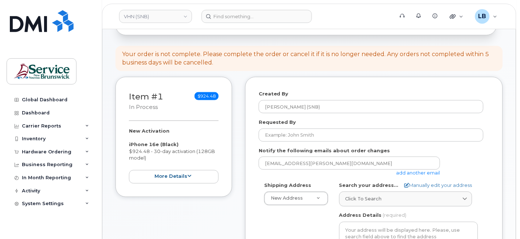
scroll to position [121, 0]
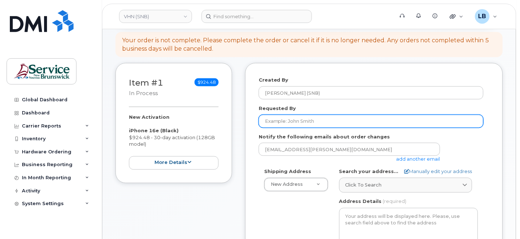
click at [301, 121] on input "Requested By" at bounding box center [371, 121] width 225 height 13
type input "b"
type input "[PERSON_NAME]"
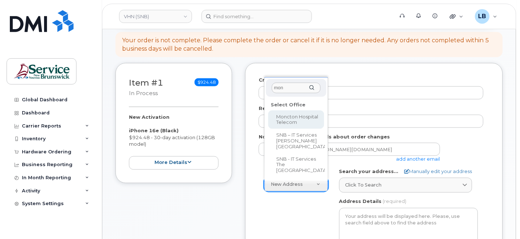
type input "mon"
select select
type textarea "135 Macbeath Ave Moncton New Brunswick E1C 6Z8"
type input "Frederic Doiron"
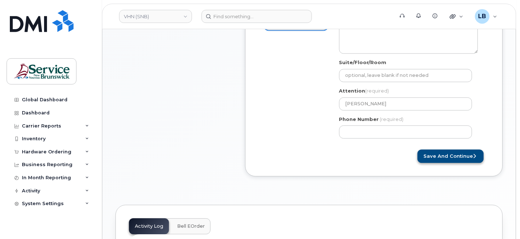
scroll to position [283, 0]
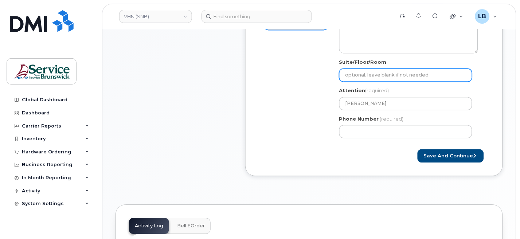
click at [391, 74] on input "Suite/Floor/Room" at bounding box center [405, 75] width 133 height 13
paste input "WO0000000482807"
select select
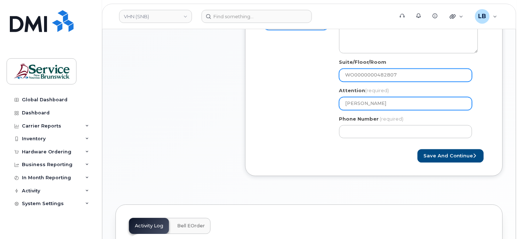
type input "WO0000000482807"
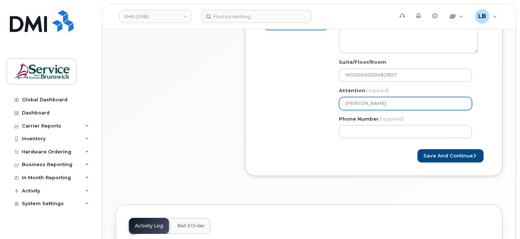
drag, startPoint x: 396, startPoint y: 101, endPoint x: 399, endPoint y: 106, distance: 5.8
click at [396, 102] on input "Frederic Doiron" at bounding box center [405, 103] width 133 height 13
type input "Frederic Doiron"
select select
type input "Frederic Doiron -"
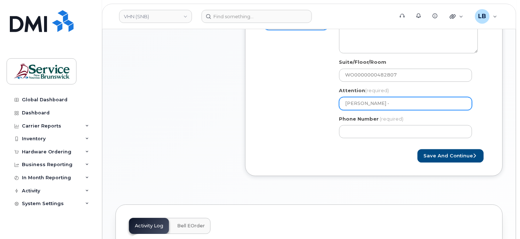
select select
type input "Frederic Doiron -5"
select select
type input "Frederic Doiron -57"
select select
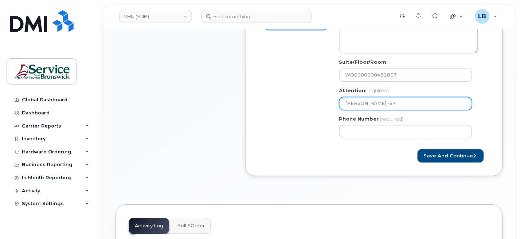
type input "Frederic Doiron -575"
select select
type input "Frederic Doiron -5759"
select select
type input "Frederic Doiron -57599"
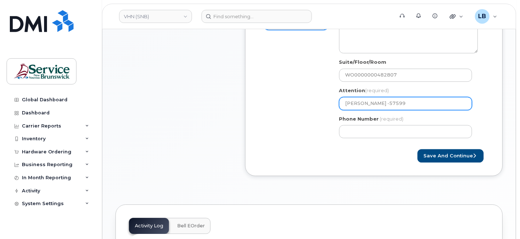
select select
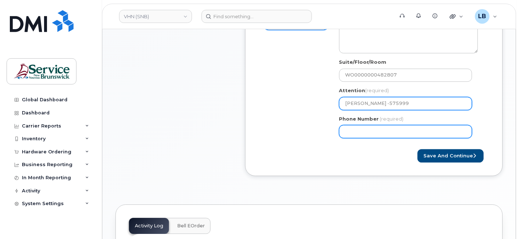
type input "[PERSON_NAME] -575999"
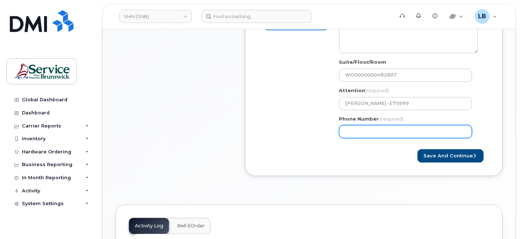
click at [383, 130] on input "Phone Number" at bounding box center [405, 131] width 133 height 13
select select
type input "506233396"
select select
type input "5062333965"
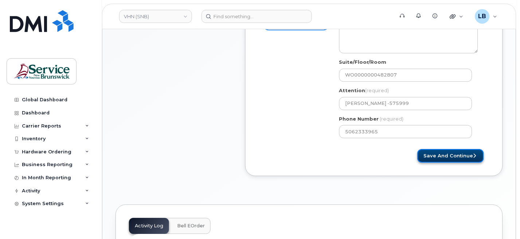
click at [444, 155] on button "Save and Continue" at bounding box center [451, 155] width 66 height 13
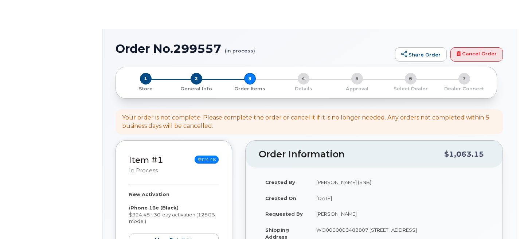
select select
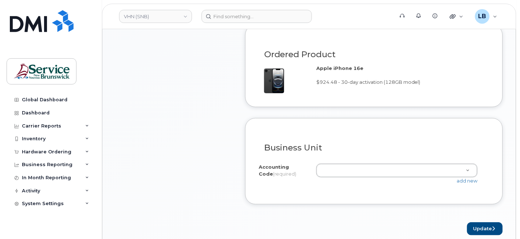
scroll to position [527, 0]
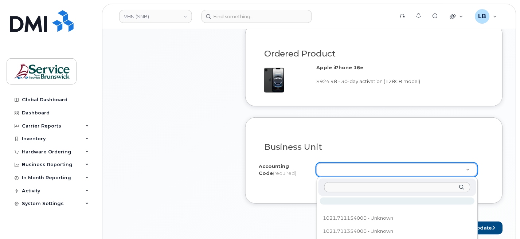
type input "[PERSON_NAME]"
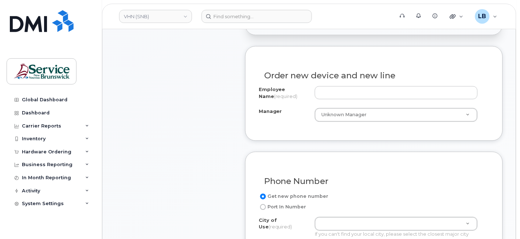
scroll to position [571, 0]
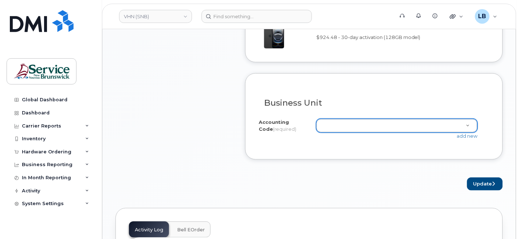
paste input "[PERSON_NAME]"
type input "[PERSON_NAME]"
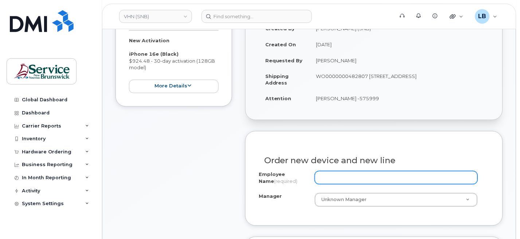
scroll to position [246, 0]
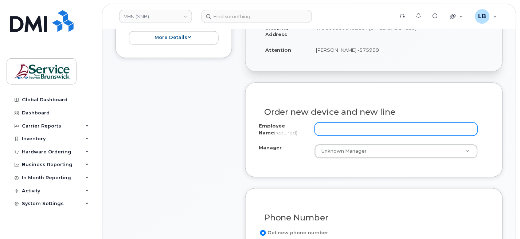
click at [362, 129] on input "Employee Name (required)" at bounding box center [396, 129] width 163 height 13
paste input "[PERSON_NAME]"
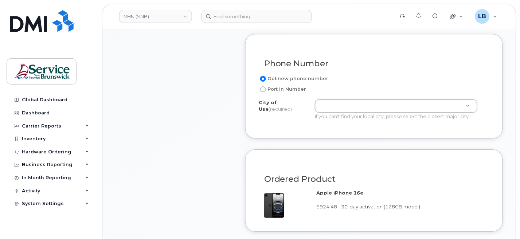
scroll to position [409, 0]
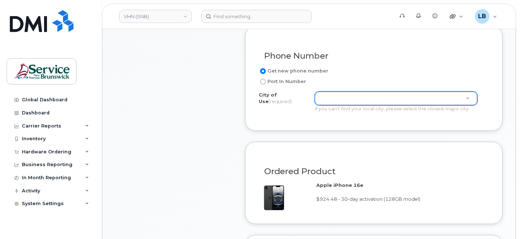
type input "[PERSON_NAME]"
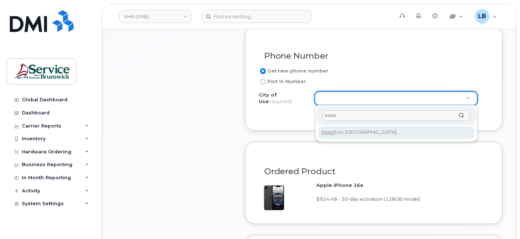
type input "monc"
type input "1817"
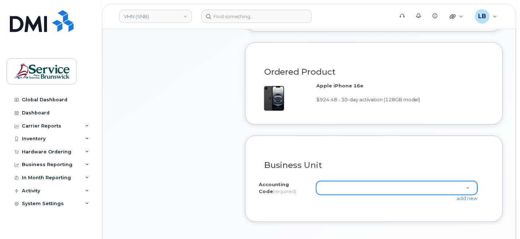
scroll to position [571, 0]
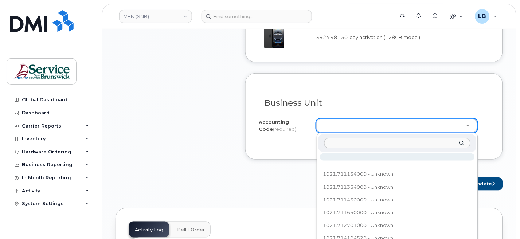
type input "1021.711101000"
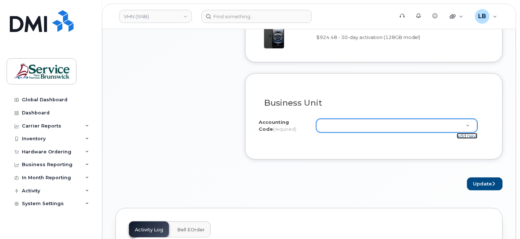
click at [470, 138] on link "add new" at bounding box center [467, 136] width 21 height 6
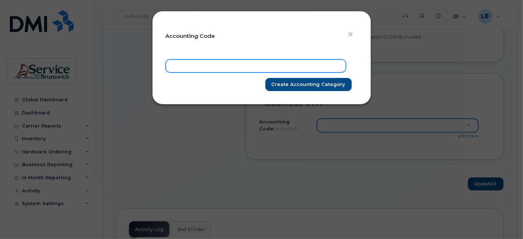
click at [249, 63] on input "text" at bounding box center [256, 65] width 180 height 13
paste input "1021.711101000"
type input "1021.711101000"
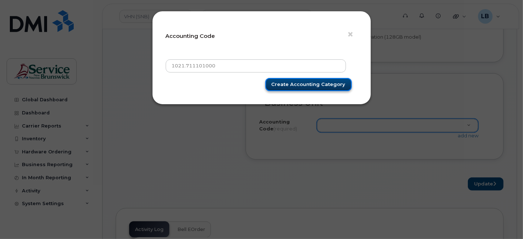
click at [308, 83] on input "Create Accounting category" at bounding box center [308, 84] width 86 height 13
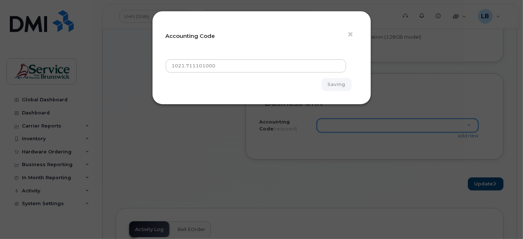
type input "Create Accounting category"
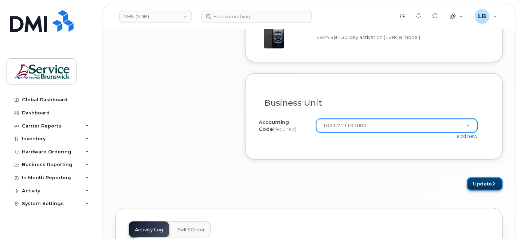
click at [493, 183] on icon "submit" at bounding box center [494, 184] width 3 height 5
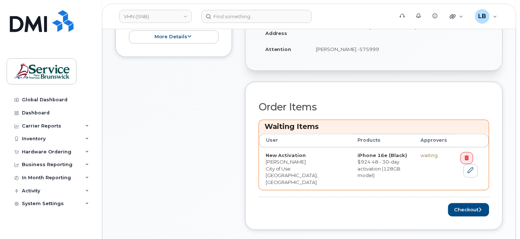
scroll to position [324, 0]
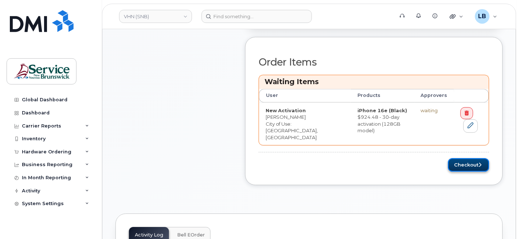
click at [470, 159] on button "Checkout" at bounding box center [469, 164] width 41 height 13
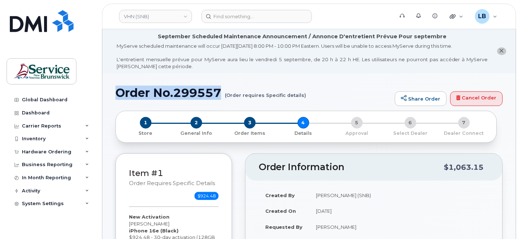
drag, startPoint x: 222, startPoint y: 91, endPoint x: 119, endPoint y: 88, distance: 103.2
click at [119, 88] on h1 "Order No.299557 (Order requires Specific details)" at bounding box center [254, 92] width 276 height 13
copy h1 "Order No.299557"
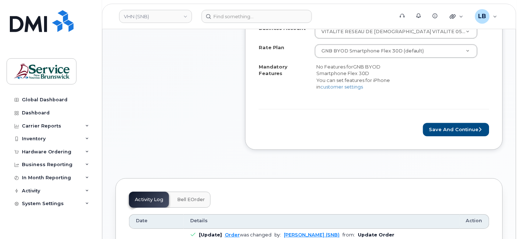
scroll to position [365, 0]
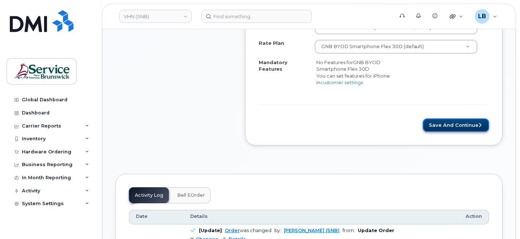
click at [454, 127] on button "Save and Continue" at bounding box center [456, 125] width 66 height 13
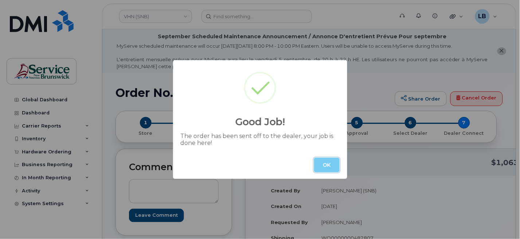
click at [330, 165] on button "OK" at bounding box center [327, 165] width 26 height 15
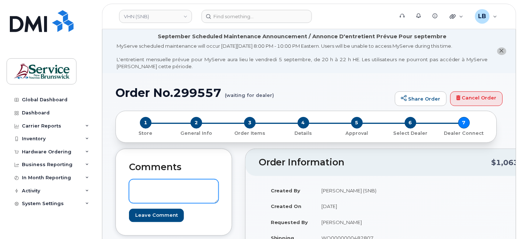
click at [203, 184] on textarea at bounding box center [174, 191] width 90 height 24
paste textarea "DWP Request ID: 575999"
type textarea "DWP Request ID: 575999"
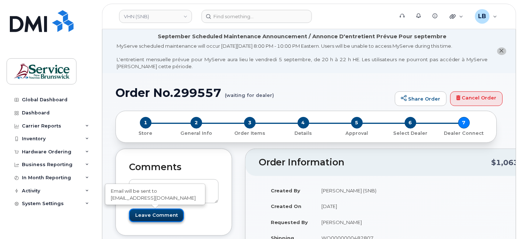
click at [170, 211] on input "Leave Comment" at bounding box center [156, 215] width 55 height 13
type input "Create Event"
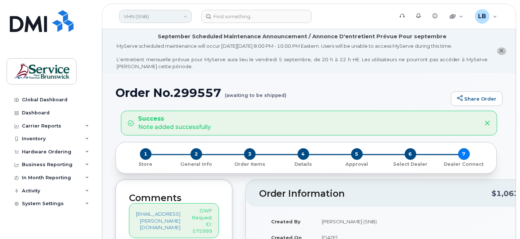
click at [139, 15] on link "VHN (SNB)" at bounding box center [155, 16] width 73 height 13
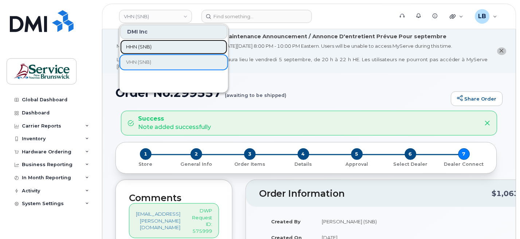
click at [143, 48] on span "HHN (SNB)" at bounding box center [139, 46] width 26 height 7
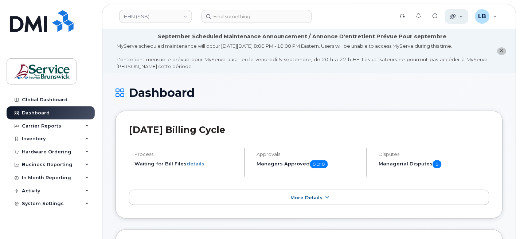
click at [454, 13] on icon at bounding box center [453, 16] width 6 height 6
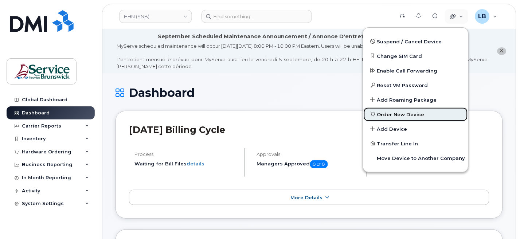
click at [407, 111] on span "Order New Device" at bounding box center [400, 114] width 47 height 7
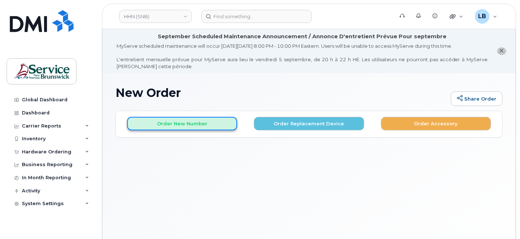
click at [205, 122] on button "Order New Number" at bounding box center [182, 123] width 110 height 13
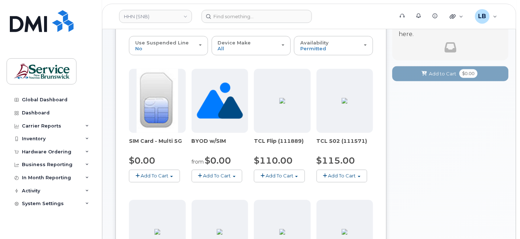
scroll to position [121, 0]
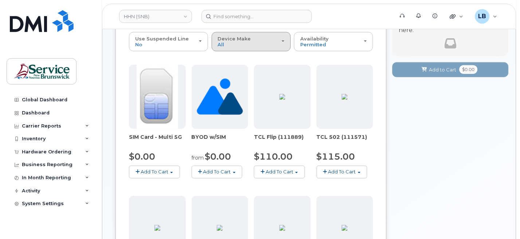
click at [264, 39] on div "Device Make All Aircard Android Cell Phone iPhone Tablet Unknown" at bounding box center [251, 41] width 67 height 11
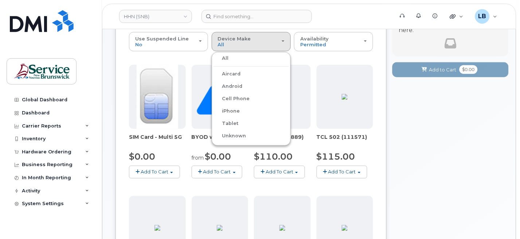
click at [238, 110] on label "iPhone" at bounding box center [227, 111] width 27 height 9
click at [0, 0] on input "iPhone" at bounding box center [0, 0] width 0 height 0
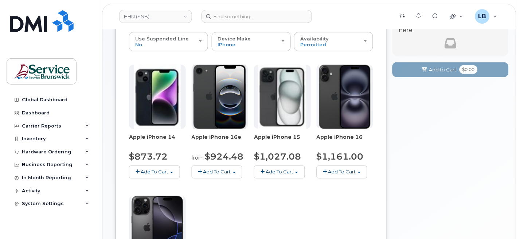
click at [231, 174] on span "Add To Cart" at bounding box center [217, 172] width 28 height 6
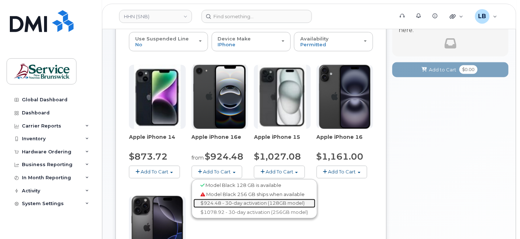
click at [235, 203] on link "$924.48 - 30-day activation (128GB model)" at bounding box center [255, 203] width 122 height 9
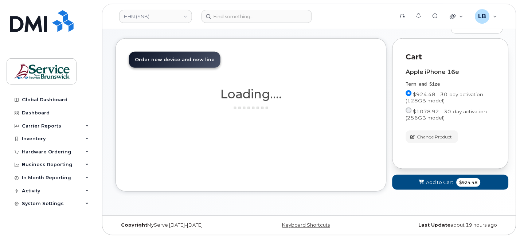
scroll to position [72, 0]
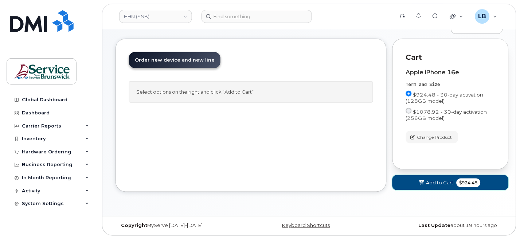
click at [455, 189] on button "Add to Cart $924.48" at bounding box center [451, 182] width 116 height 15
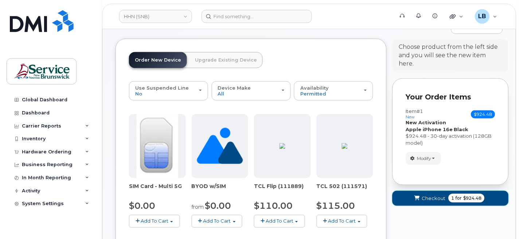
click at [455, 195] on span "for" at bounding box center [459, 198] width 9 height 7
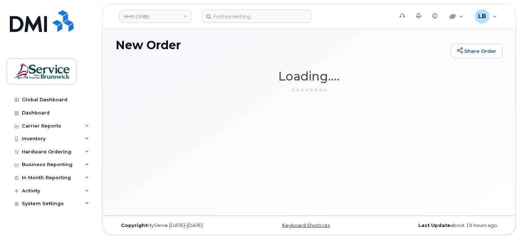
scroll to position [47, 0]
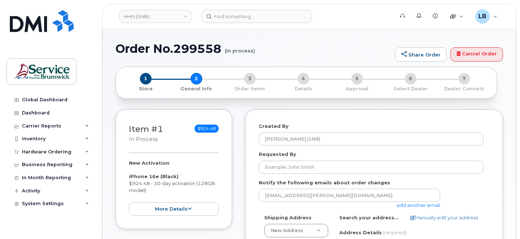
select select
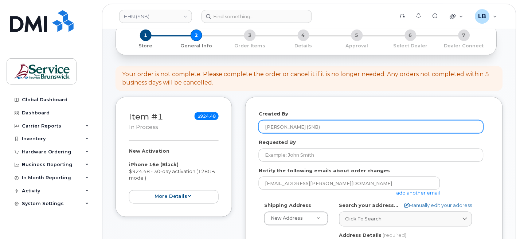
scroll to position [121, 0]
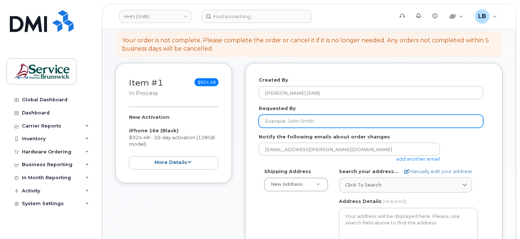
click at [308, 123] on input "Requested By" at bounding box center [371, 121] width 225 height 13
type input "[PERSON_NAME]"
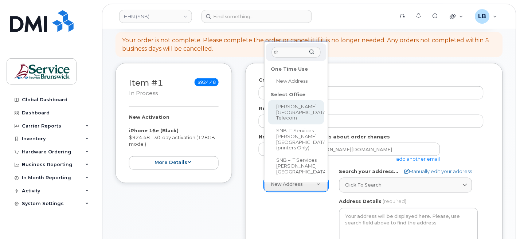
type input "dr"
select select
type textarea "985 College Hill Rd Fredericton New Brunswick E3B 4J7"
type input "Steve Sullivan"
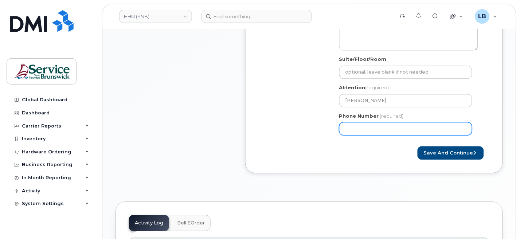
scroll to position [243, 0]
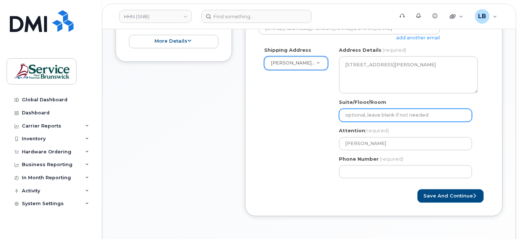
click at [407, 114] on input "Suite/Floor/Room" at bounding box center [405, 115] width 133 height 13
paste input "WO0000000483098"
select select
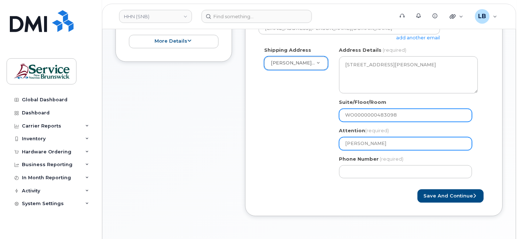
type input "WO0000000483098"
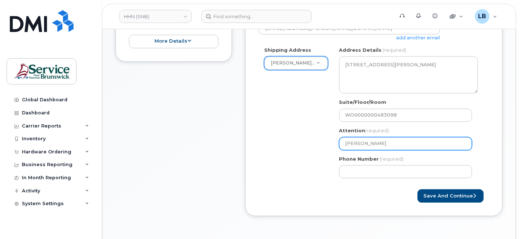
click at [409, 142] on input "Steve Sullivan" at bounding box center [405, 143] width 133 height 13
type input "Steve Sullivan"
select select
type input "Steve Sullivan -"
select select
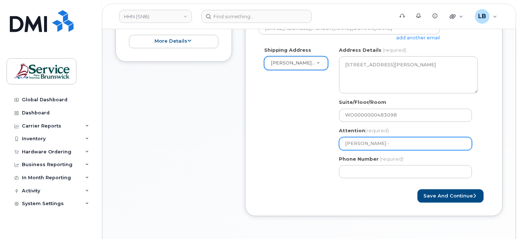
type input "Steve Sullivan - 5"
select select
type input "Steve Sullivan - 57"
select select
type input "Steve Sullivan - 576"
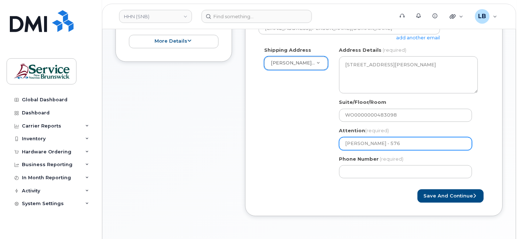
select select
type input "Steve Sullivan - 5763"
select select
type input "Steve Sullivan - 57638"
select select
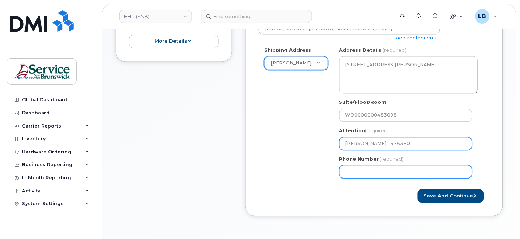
type input "[PERSON_NAME] - 576380"
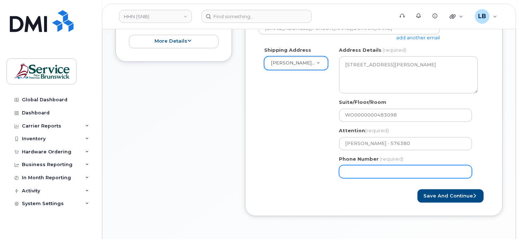
click at [376, 173] on input "Phone Number" at bounding box center [405, 172] width 133 height 13
select select
type input "506233396"
select select
type input "5062333965"
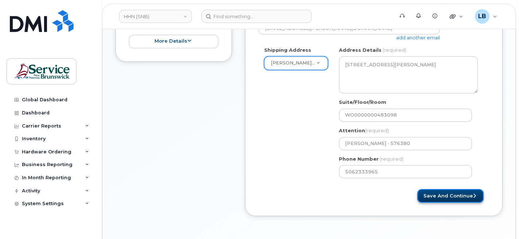
click at [443, 194] on button "Save and Continue" at bounding box center [451, 196] width 66 height 13
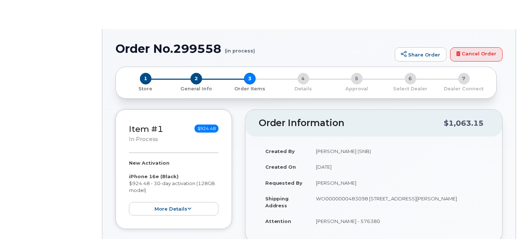
radio input "true"
select select
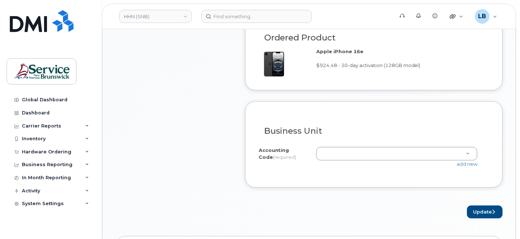
scroll to position [648, 0]
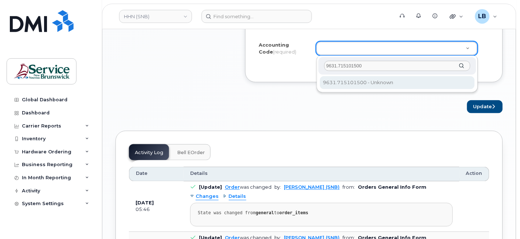
type input "9631.715101500"
select select "9631.715101500"
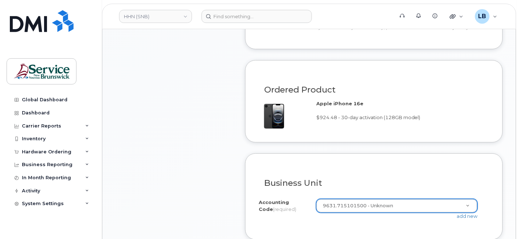
scroll to position [446, 0]
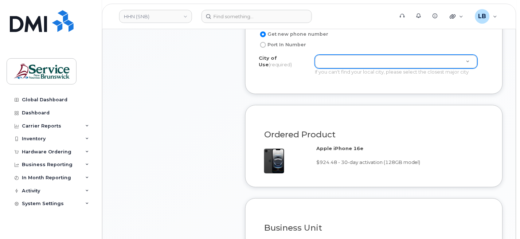
type input "f"
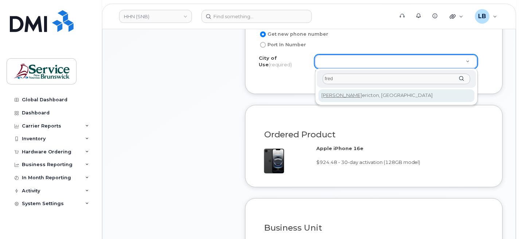
type input "fred"
type input "1578"
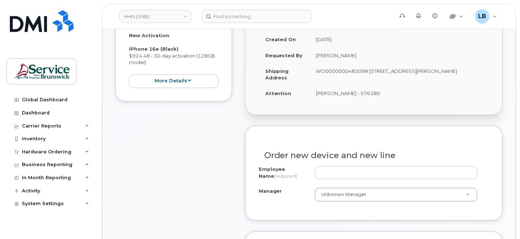
scroll to position [202, 0]
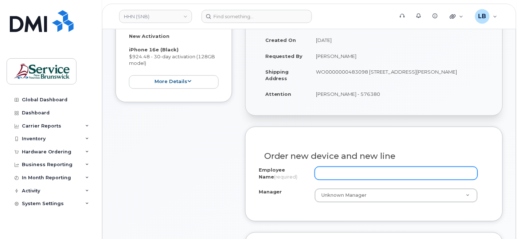
click at [344, 171] on input "Employee Name (required)" at bounding box center [396, 173] width 163 height 13
paste input "N'[PERSON_NAME]"
click at [320, 171] on input "N'[PERSON_NAME]" at bounding box center [396, 173] width 163 height 13
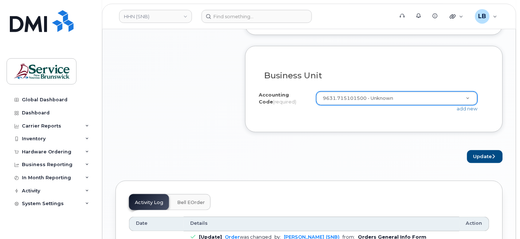
scroll to position [648, 0]
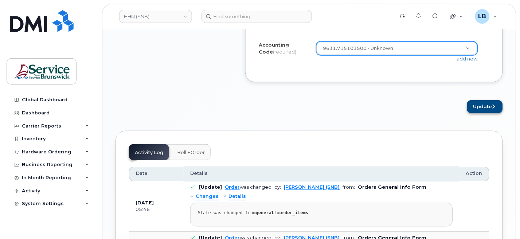
type input "N'[PERSON_NAME]"
click at [492, 106] on button "Update" at bounding box center [485, 106] width 36 height 13
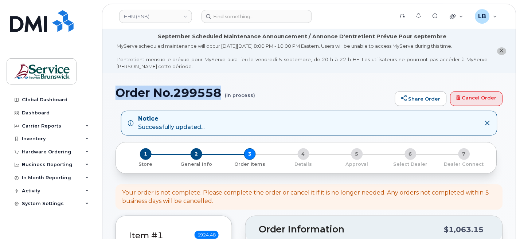
drag, startPoint x: 222, startPoint y: 90, endPoint x: 117, endPoint y: 86, distance: 104.4
click at [117, 86] on h1 "Order No.299558 (in process)" at bounding box center [254, 92] width 276 height 13
copy h1 "Order No.299558"
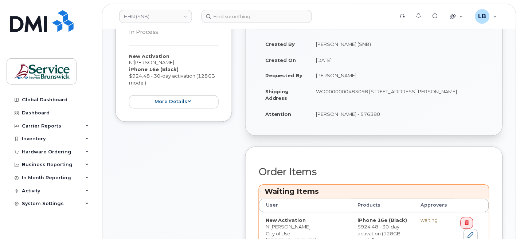
scroll to position [324, 0]
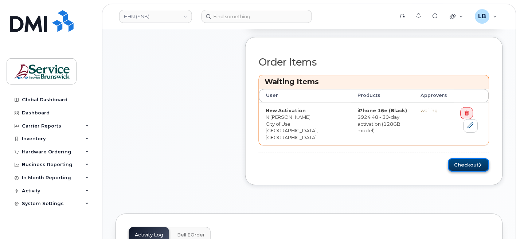
click at [471, 158] on button "Checkout" at bounding box center [469, 164] width 41 height 13
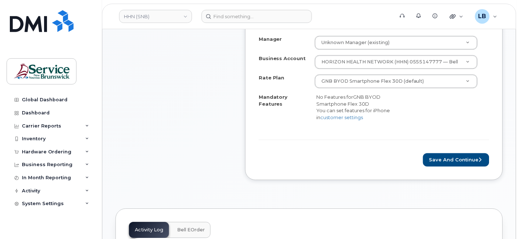
scroll to position [324, 0]
click at [450, 163] on button "Save and Continue" at bounding box center [456, 158] width 66 height 13
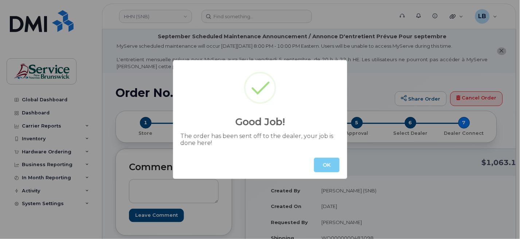
click at [334, 162] on button "OK" at bounding box center [327, 165] width 26 height 15
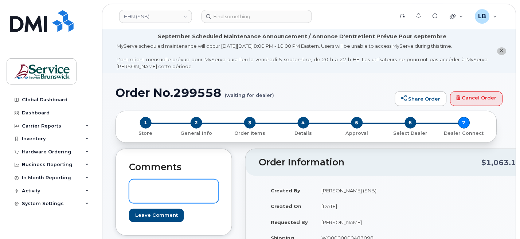
click at [156, 187] on textarea at bounding box center [174, 191] width 90 height 24
paste textarea "DWP Request ID: 576380"
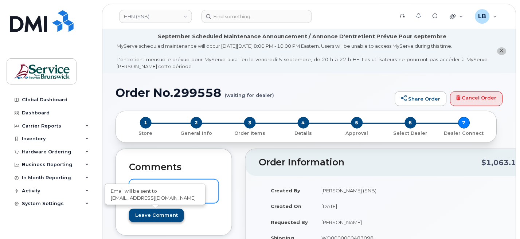
type textarea "DWP Request ID: 576380"
click at [170, 215] on input "Leave Comment" at bounding box center [156, 215] width 55 height 13
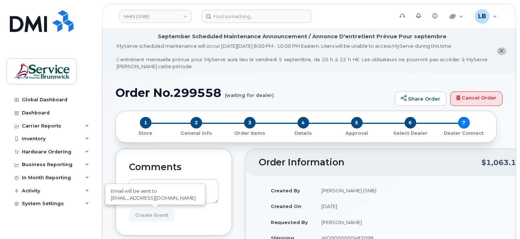
type input "Create Event"
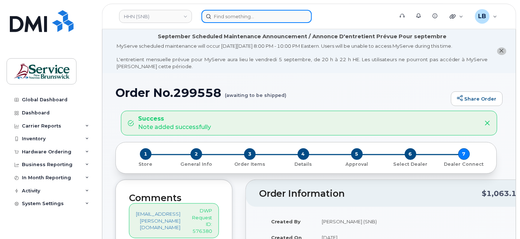
click at [295, 19] on input at bounding box center [257, 16] width 110 height 13
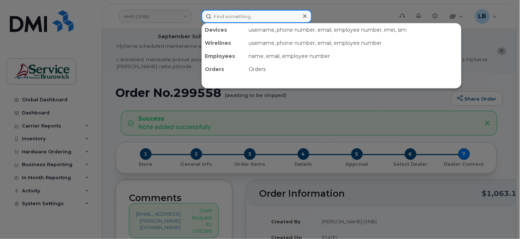
paste input "[PHONE_NUMBER]"
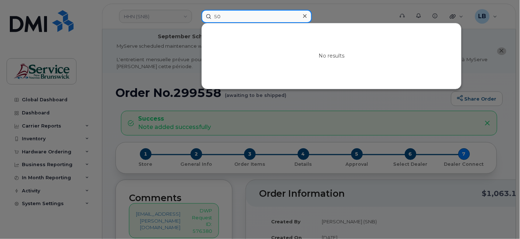
type input "5"
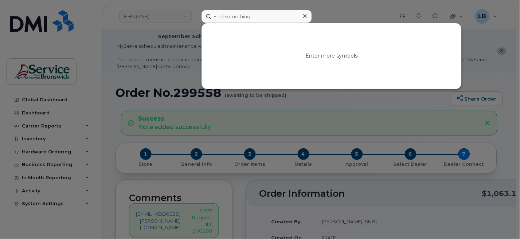
click at [89, 30] on div at bounding box center [260, 119] width 520 height 239
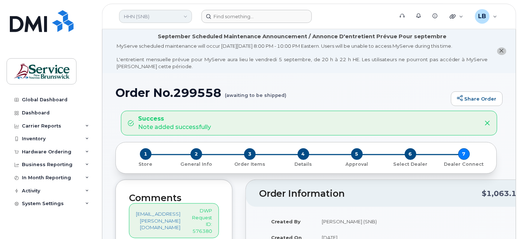
click at [170, 19] on link "HHN (SNB)" at bounding box center [155, 16] width 73 height 13
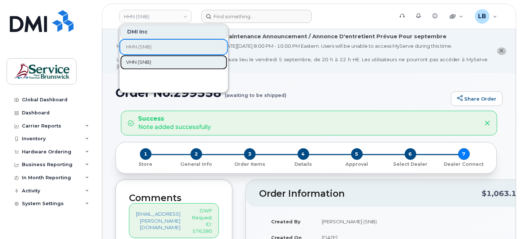
click at [157, 62] on link "VHN (SNB)" at bounding box center [173, 62] width 107 height 15
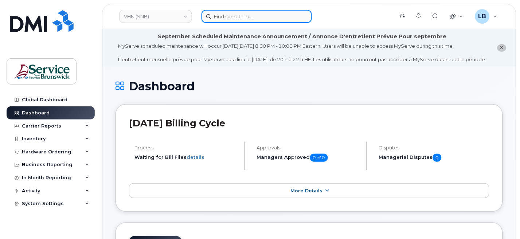
click at [231, 16] on input at bounding box center [257, 16] width 110 height 13
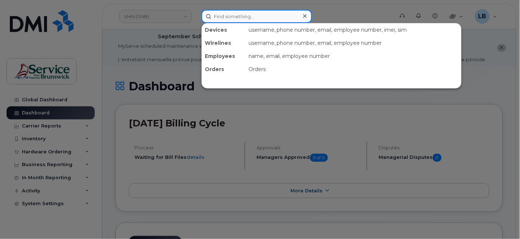
paste input "294980"
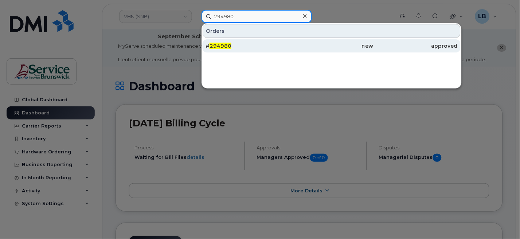
type input "294980"
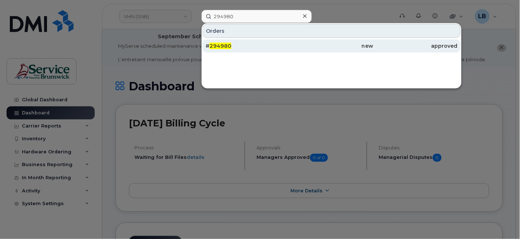
click at [218, 49] on div "# 294980" at bounding box center [248, 45] width 84 height 7
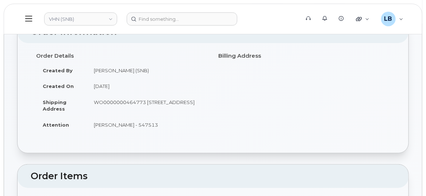
scroll to position [232, 0]
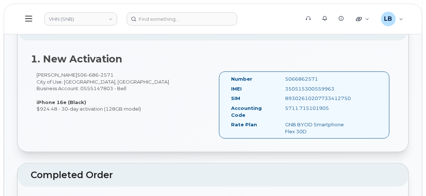
drag, startPoint x: 335, startPoint y: 104, endPoint x: 350, endPoint y: 104, distance: 14.2
click at [350, 102] on div "89302610207733412750" at bounding box center [316, 98] width 75 height 7
click at [307, 102] on div "89302610207733412750" at bounding box center [316, 98] width 75 height 7
copy div "89302610207733412750"
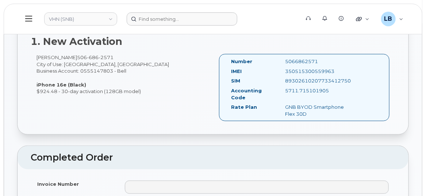
scroll to position [265, 0]
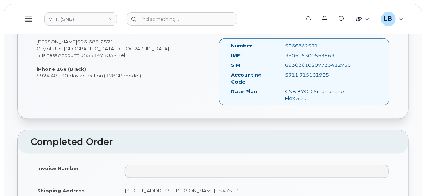
click at [302, 49] on div "5066862571" at bounding box center [316, 45] width 75 height 7
copy div "5066862571"
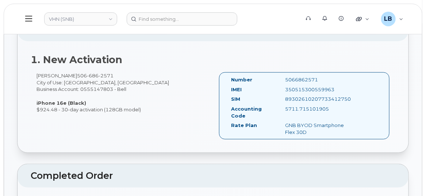
scroll to position [232, 0]
drag, startPoint x: 335, startPoint y: 96, endPoint x: 322, endPoint y: 95, distance: 13.9
click at [322, 92] on div "350515300559963" at bounding box center [316, 88] width 75 height 7
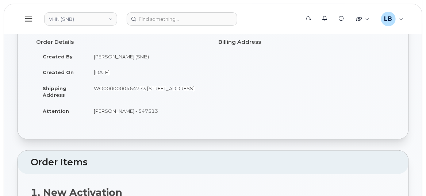
scroll to position [99, 0]
click at [158, 75] on td "[DATE]" at bounding box center [147, 71] width 120 height 16
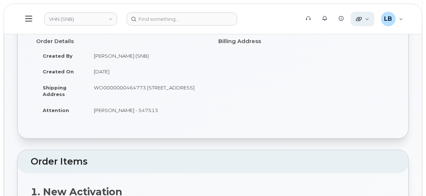
click at [365, 18] on div "Quicklinks" at bounding box center [362, 19] width 24 height 15
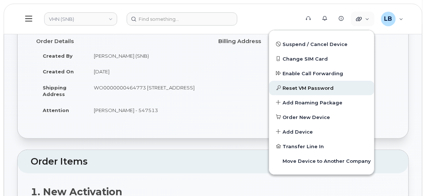
scroll to position [132, 0]
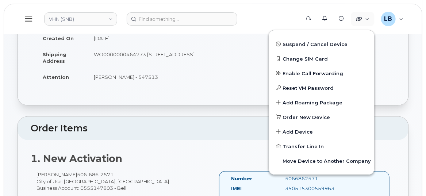
click at [217, 151] on div "1. New Activation [PERSON_NAME] [PHONE_NUMBER] City of Use: [GEOGRAPHIC_DATA], …" at bounding box center [213, 196] width 391 height 112
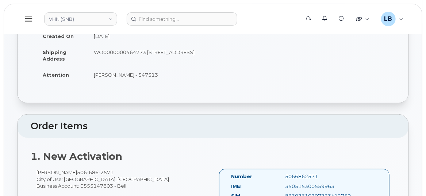
scroll to position [199, 0]
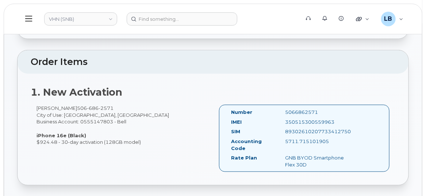
click at [303, 116] on div "5066862571" at bounding box center [316, 112] width 75 height 7
copy div "5066862571"
click at [316, 125] on div "350515300559963" at bounding box center [316, 122] width 75 height 7
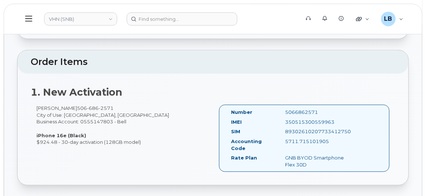
copy div "350515300559963"
